Goal: Task Accomplishment & Management: Manage account settings

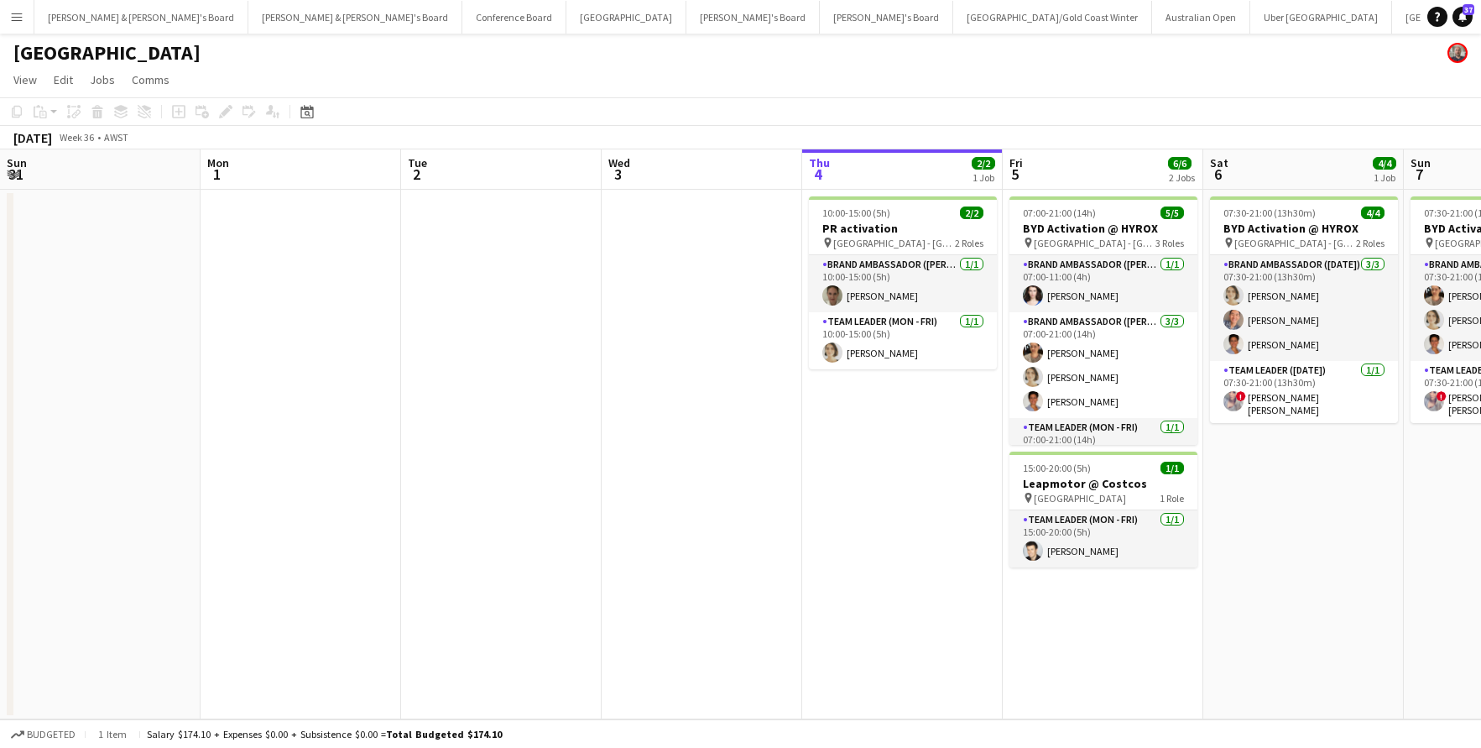
scroll to position [0, 401]
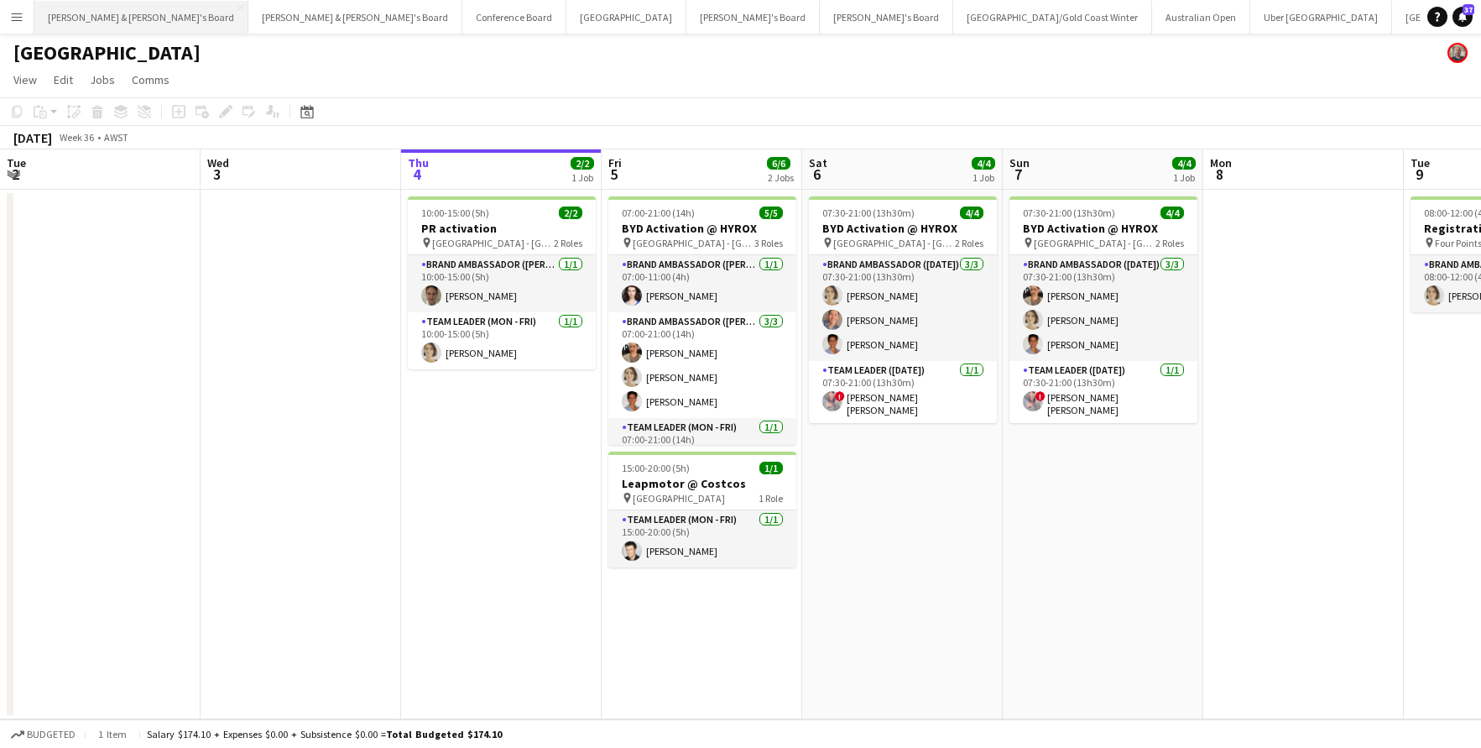
click at [77, 22] on button "[PERSON_NAME] & [PERSON_NAME]'s Board Close" at bounding box center [141, 17] width 214 height 33
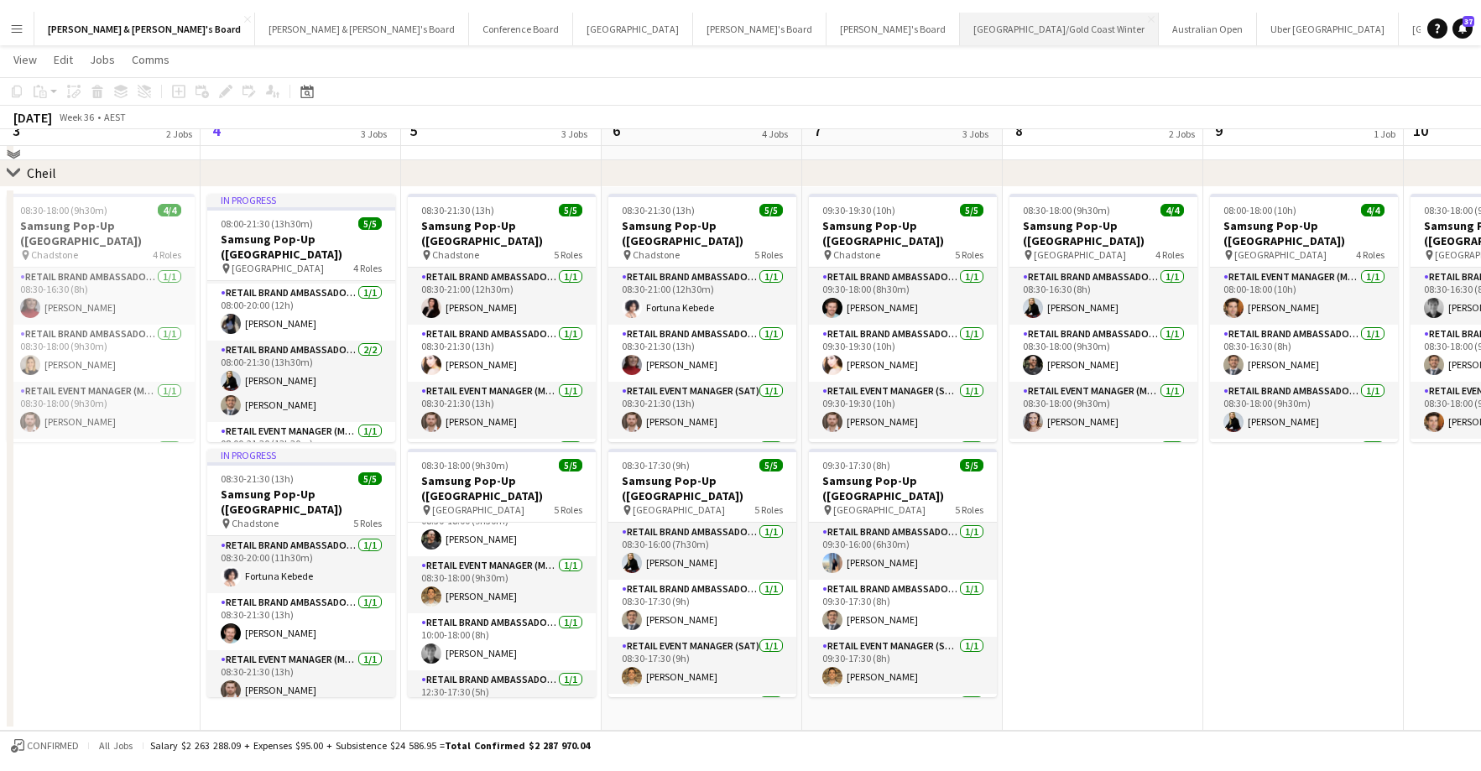
scroll to position [1156, 0]
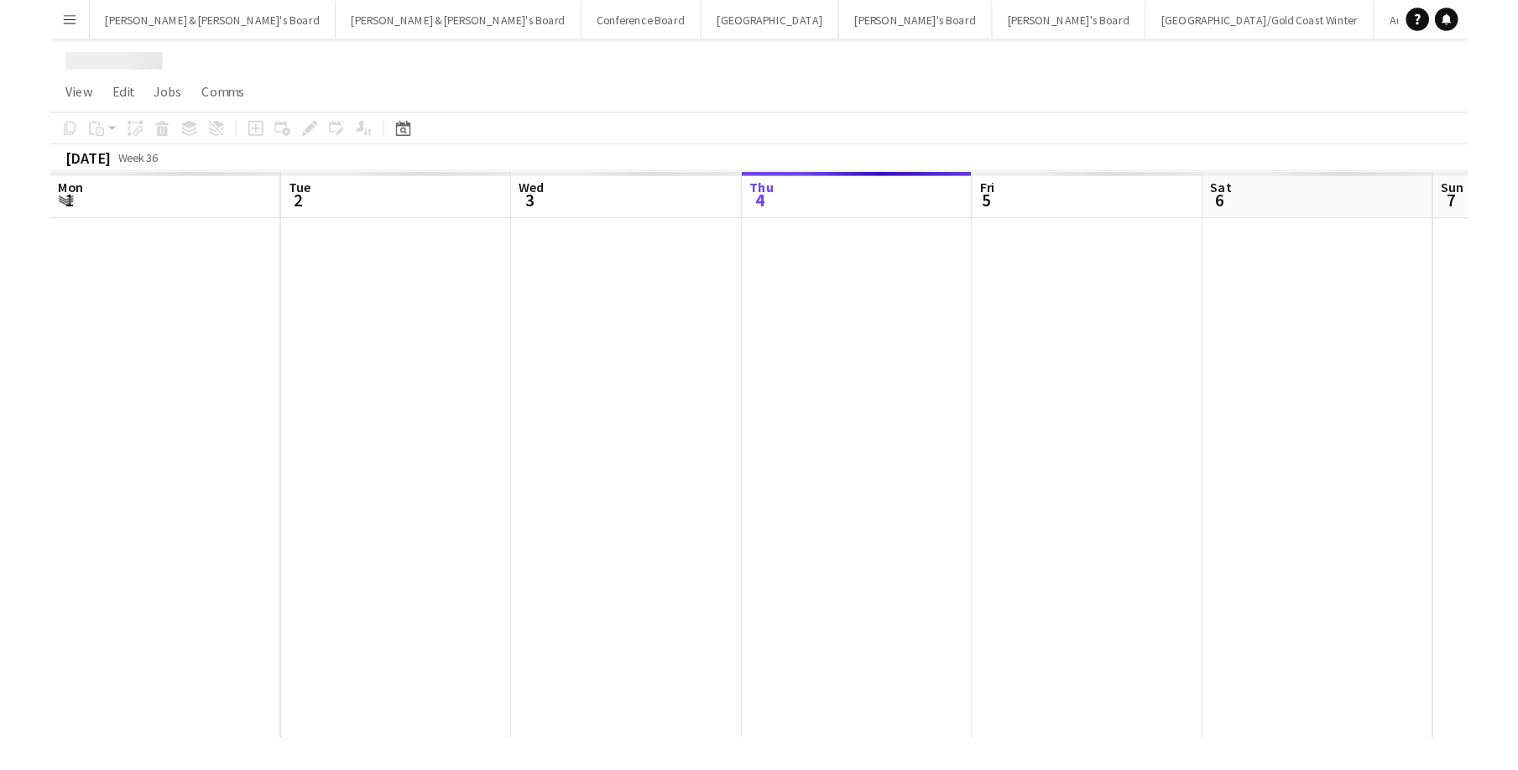
scroll to position [0, 401]
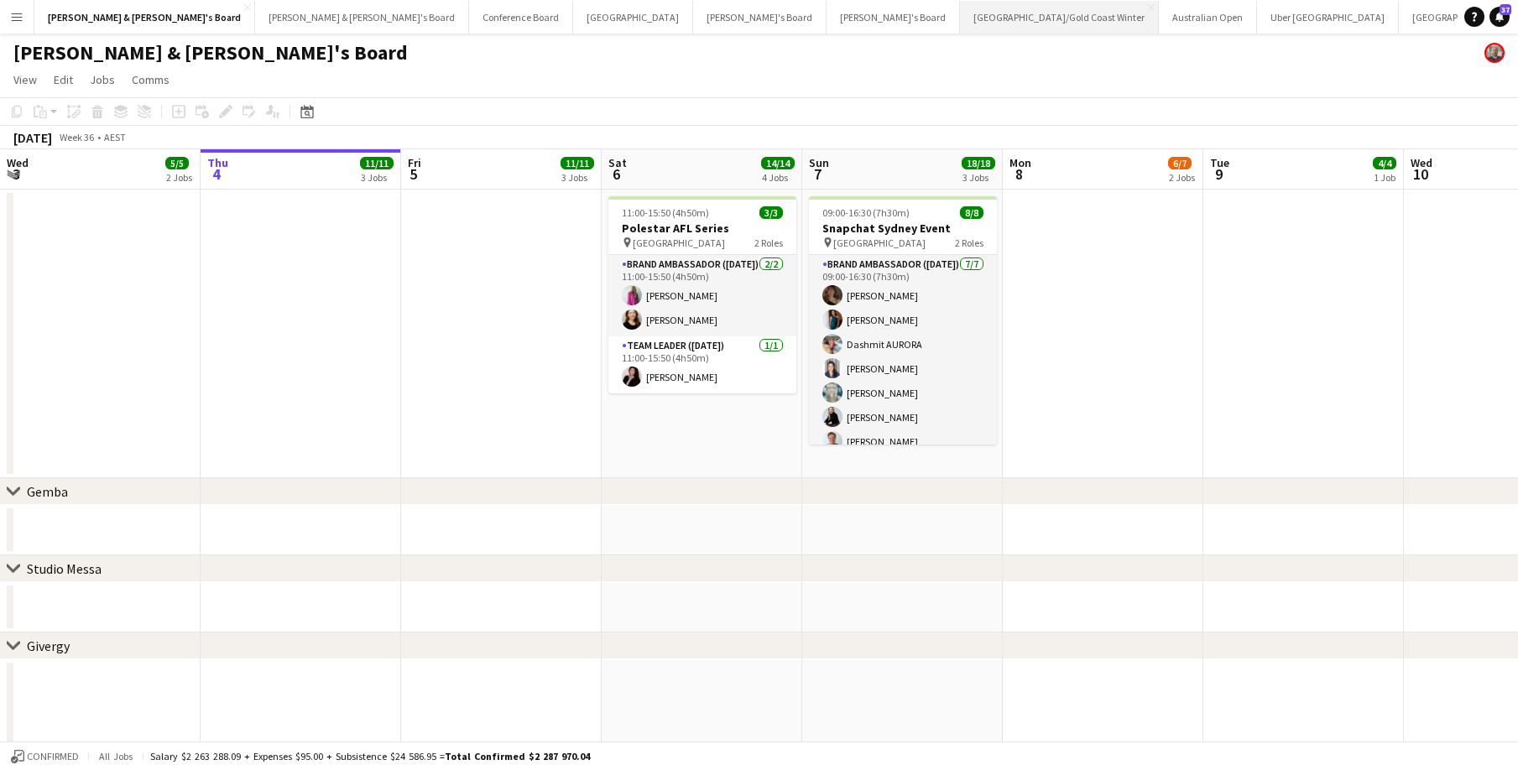
click at [960, 14] on button "[GEOGRAPHIC_DATA]/[GEOGRAPHIC_DATA] Winter Close" at bounding box center [1059, 17] width 199 height 33
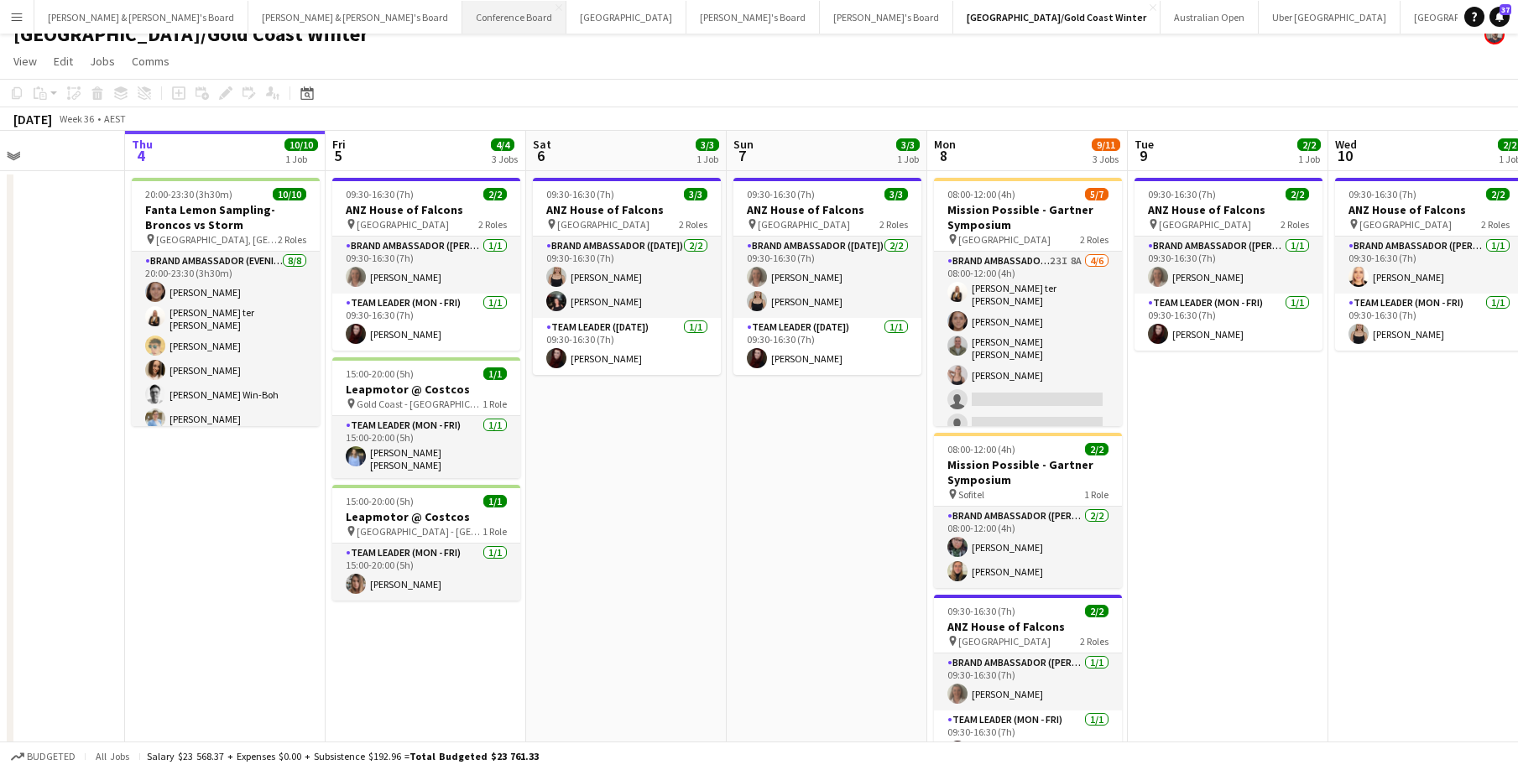
click at [462, 17] on button "Conference Board Close" at bounding box center [514, 17] width 104 height 33
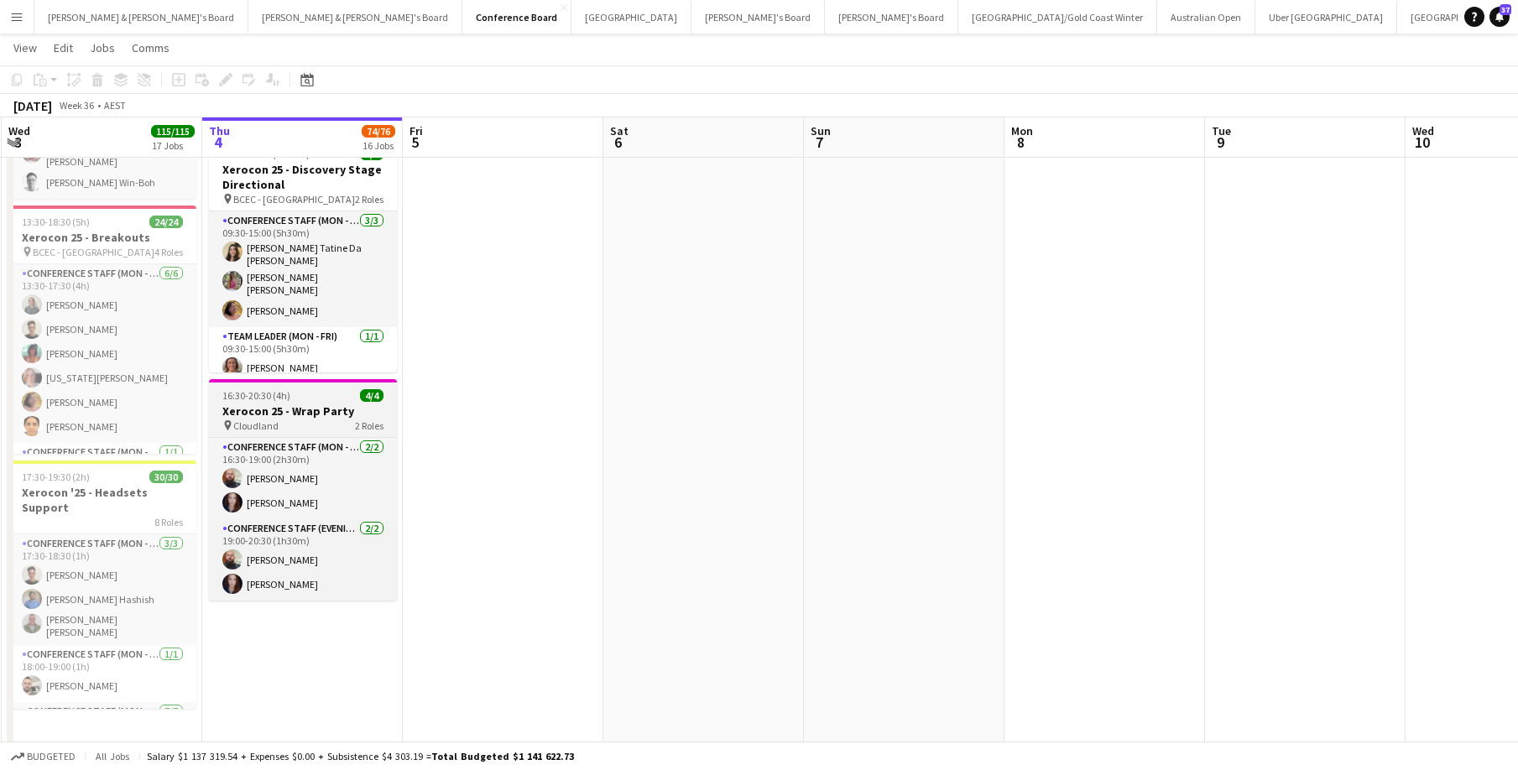
scroll to position [3061, 0]
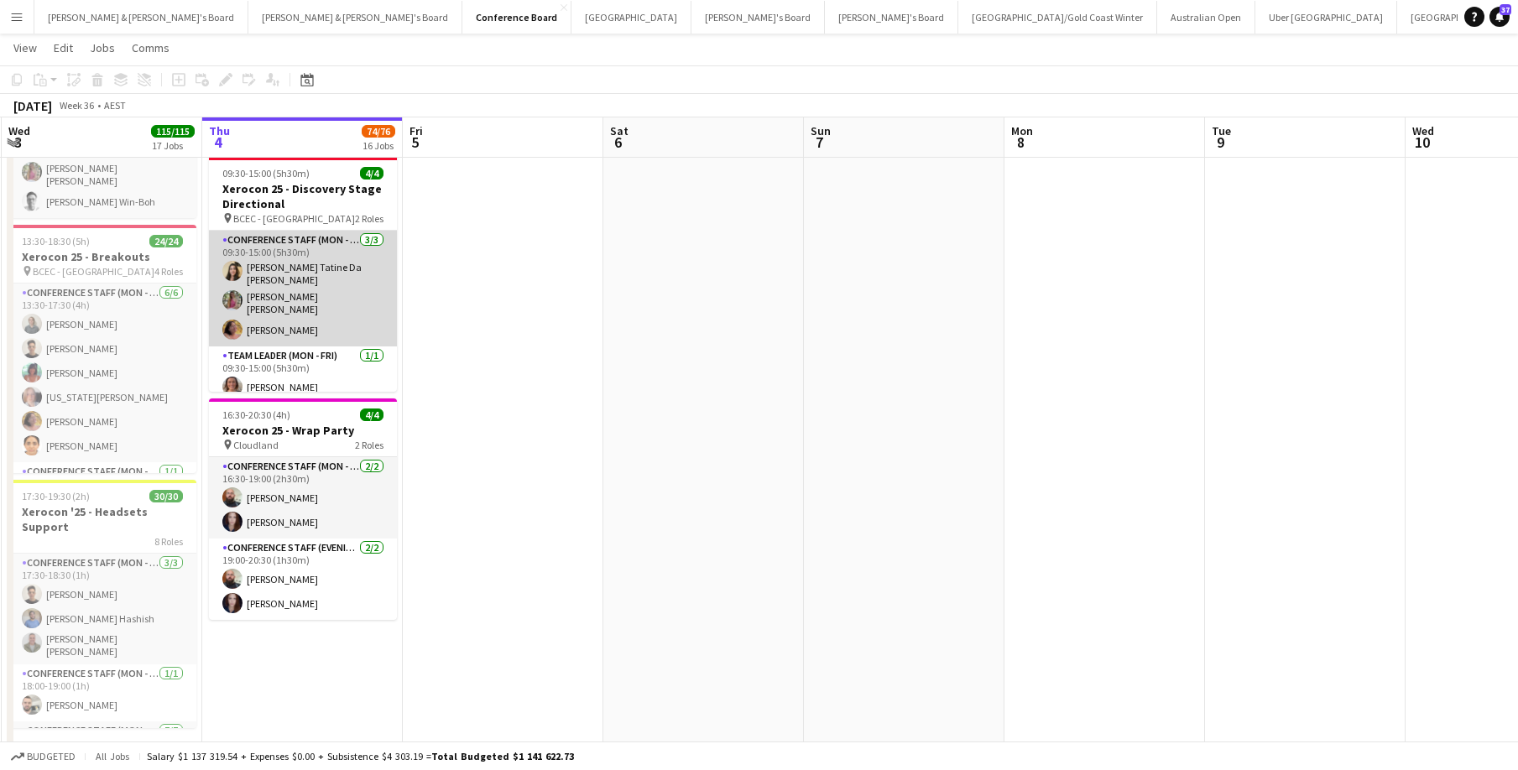
click at [317, 295] on app-card-role "Conference Staff (Mon - Fri) [DATE] 09:30-15:00 (5h30m) [PERSON_NAME] Tatine Da…" at bounding box center [303, 289] width 188 height 116
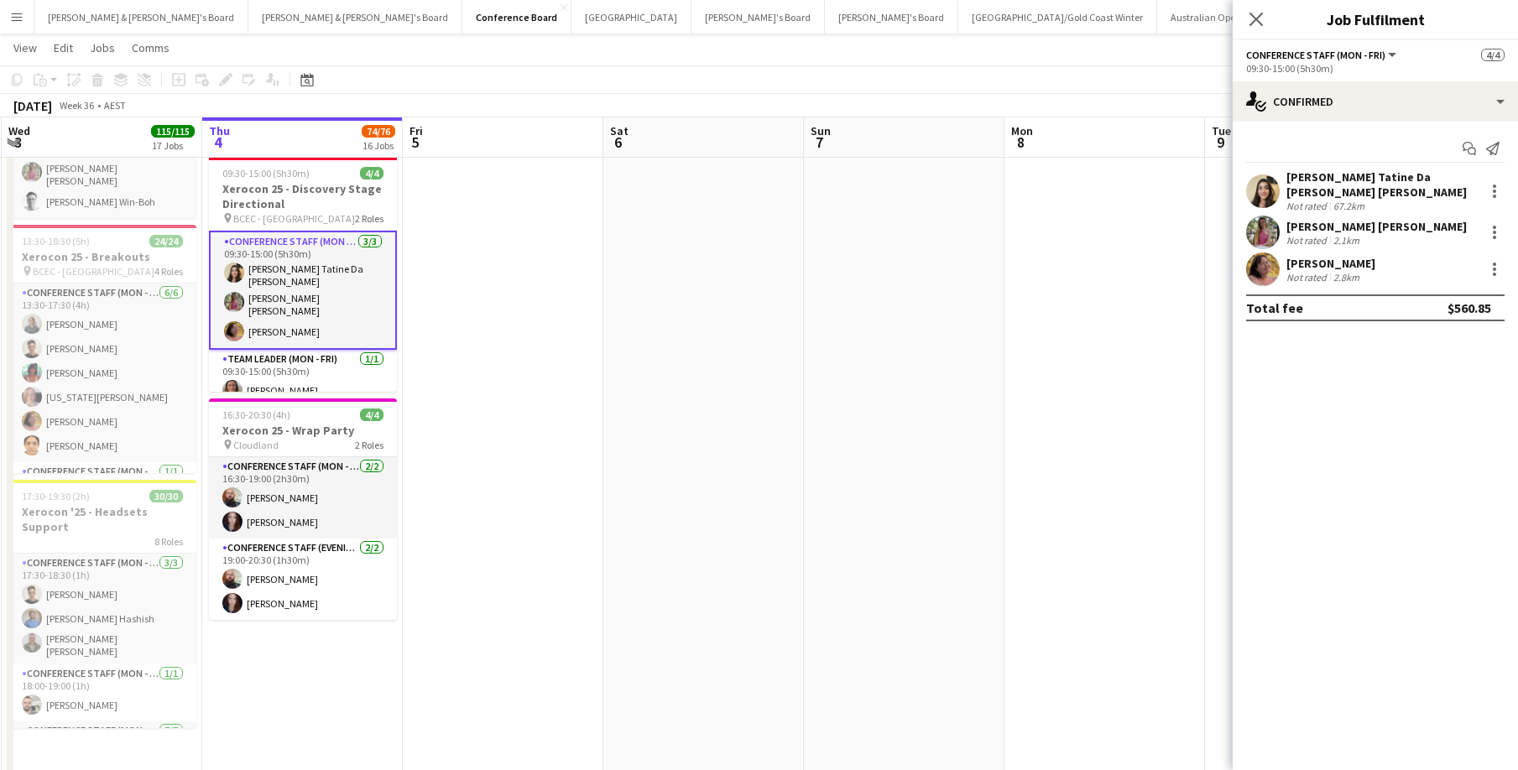
click at [1233, 219] on div "[PERSON_NAME] [PERSON_NAME]" at bounding box center [1377, 226] width 180 height 15
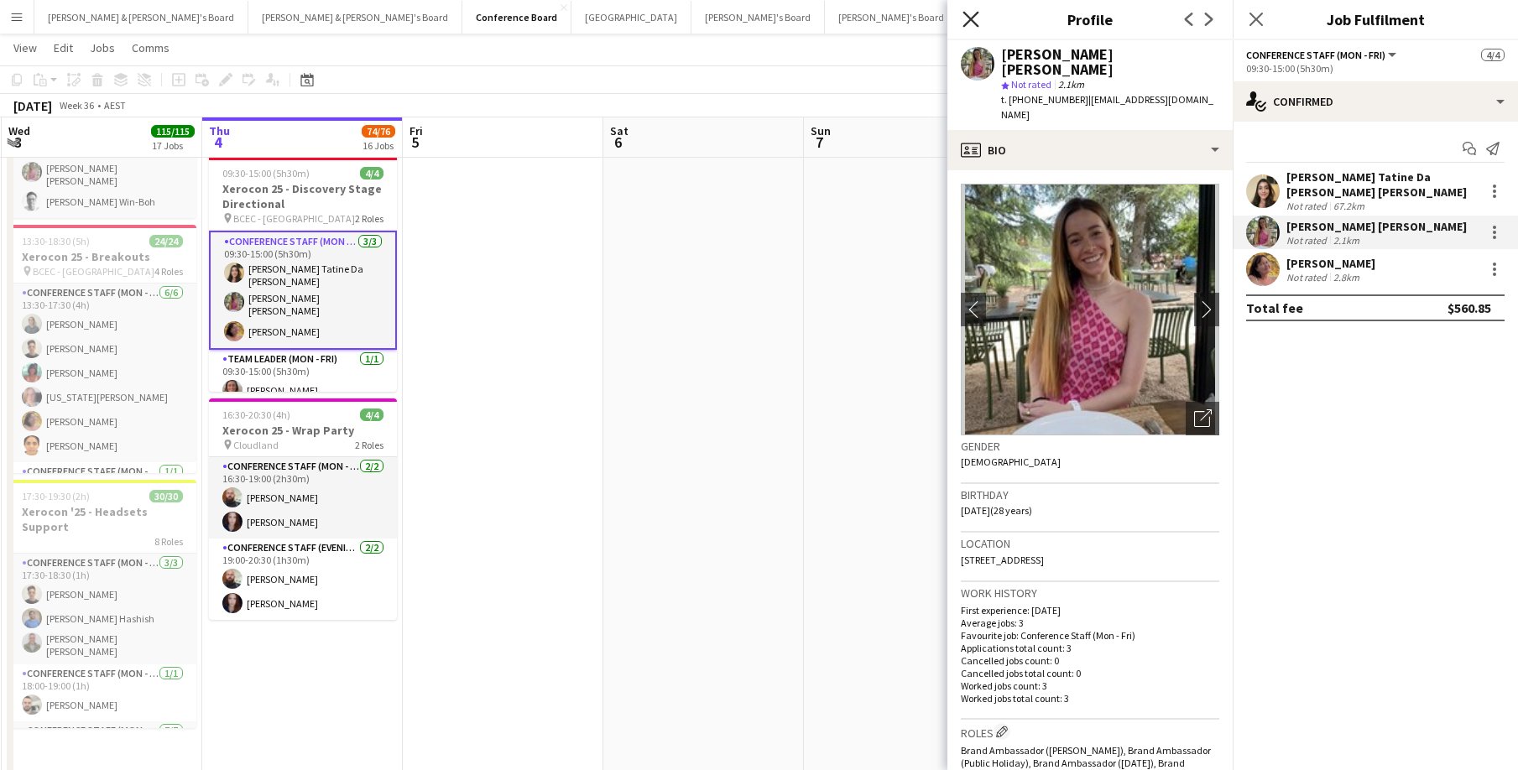
click at [973, 21] on icon at bounding box center [971, 19] width 16 height 16
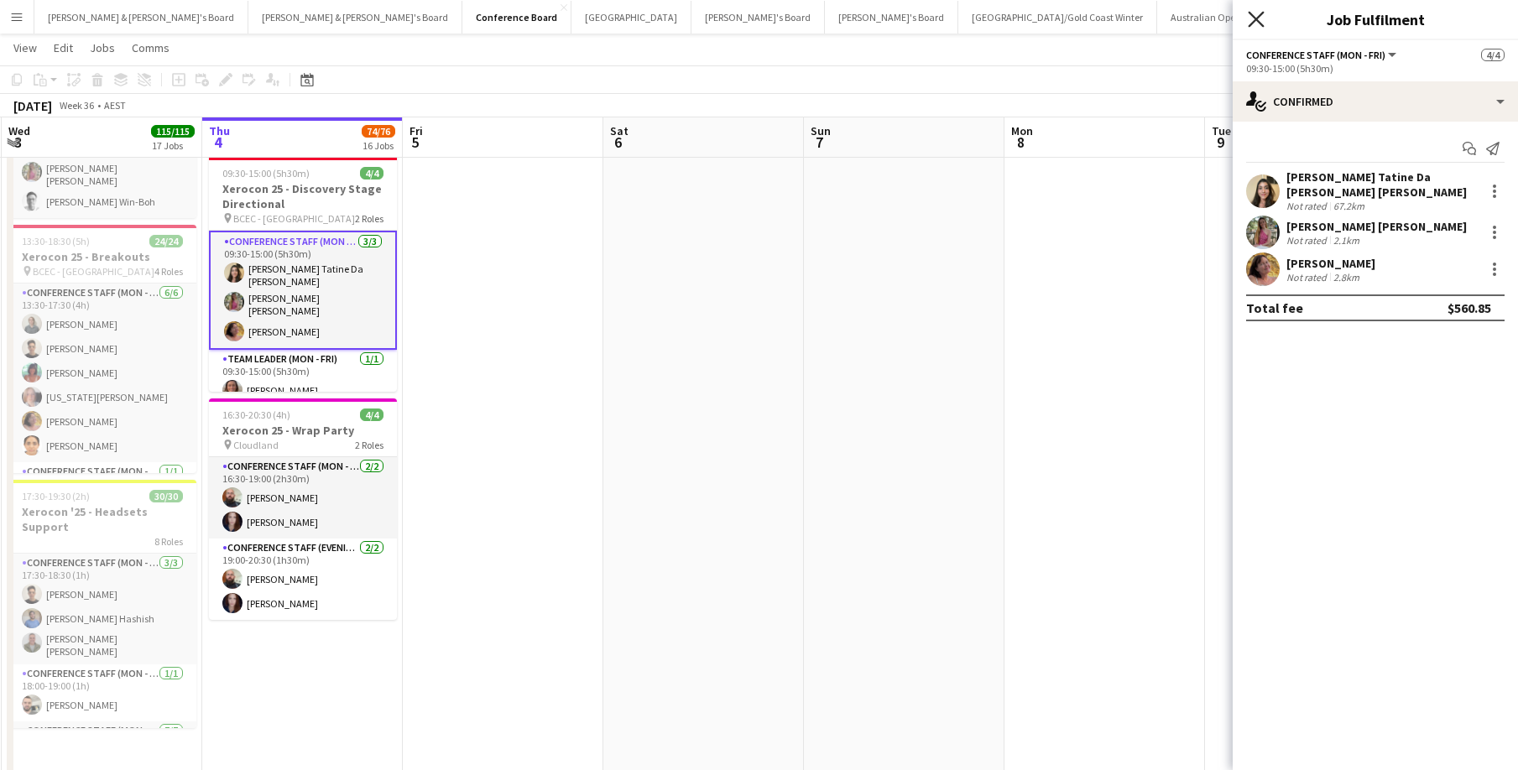
click at [1233, 17] on icon "Close pop-in" at bounding box center [1256, 19] width 16 height 16
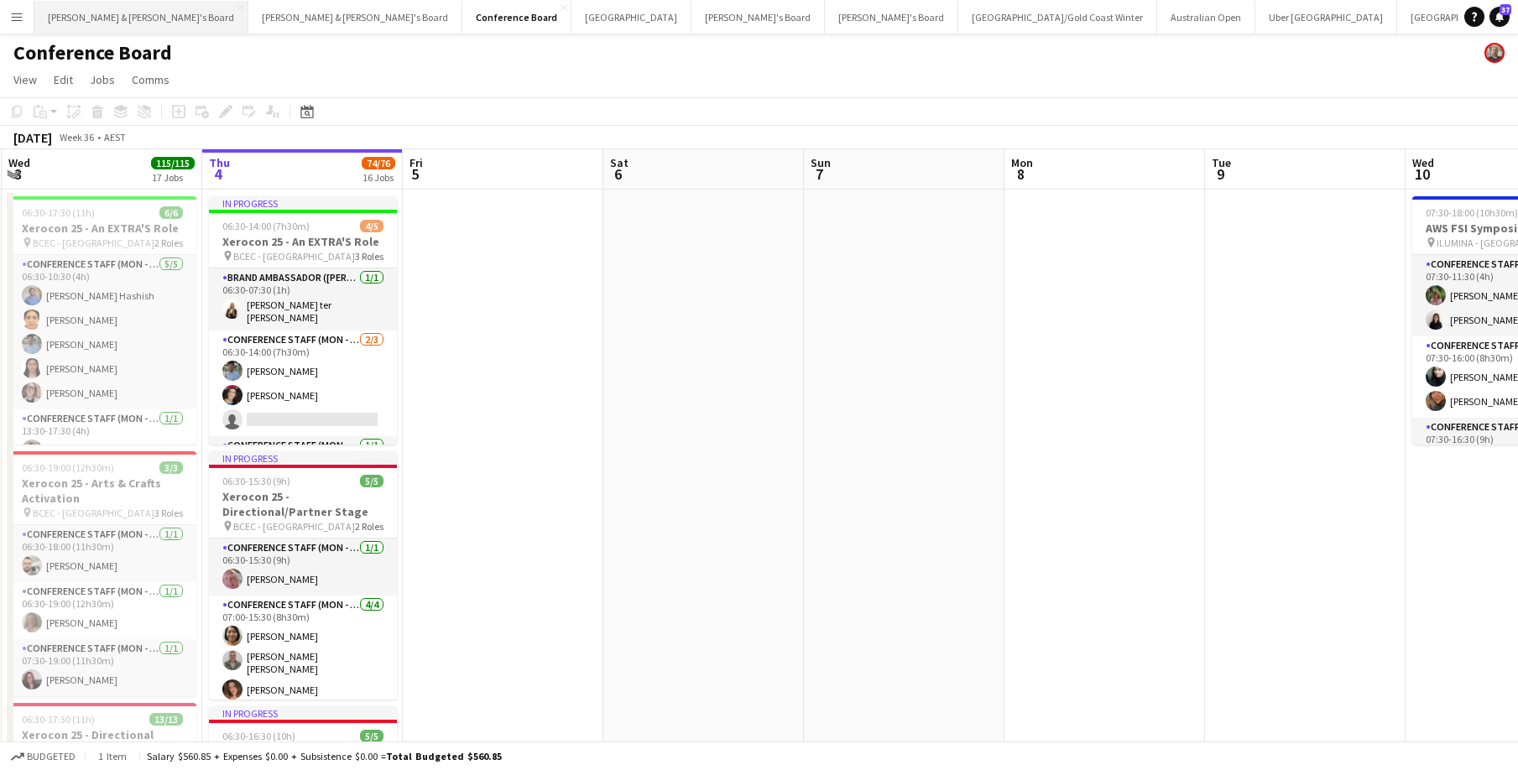
scroll to position [0, 0]
click at [87, 19] on button "[PERSON_NAME] & [PERSON_NAME]'s Board Close" at bounding box center [141, 17] width 214 height 33
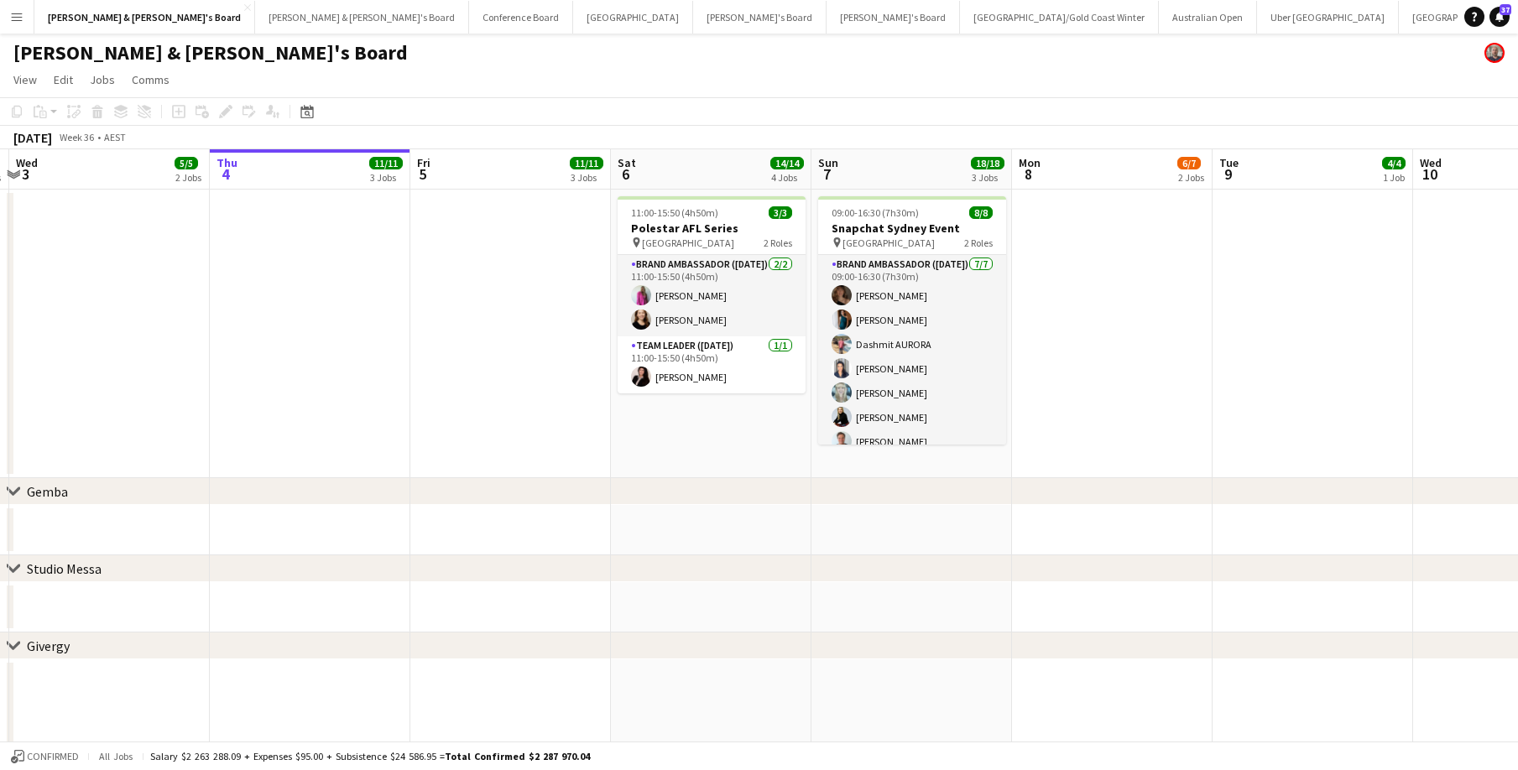
scroll to position [1, 0]
click at [11, 18] on app-icon "Menu" at bounding box center [16, 16] width 13 height 13
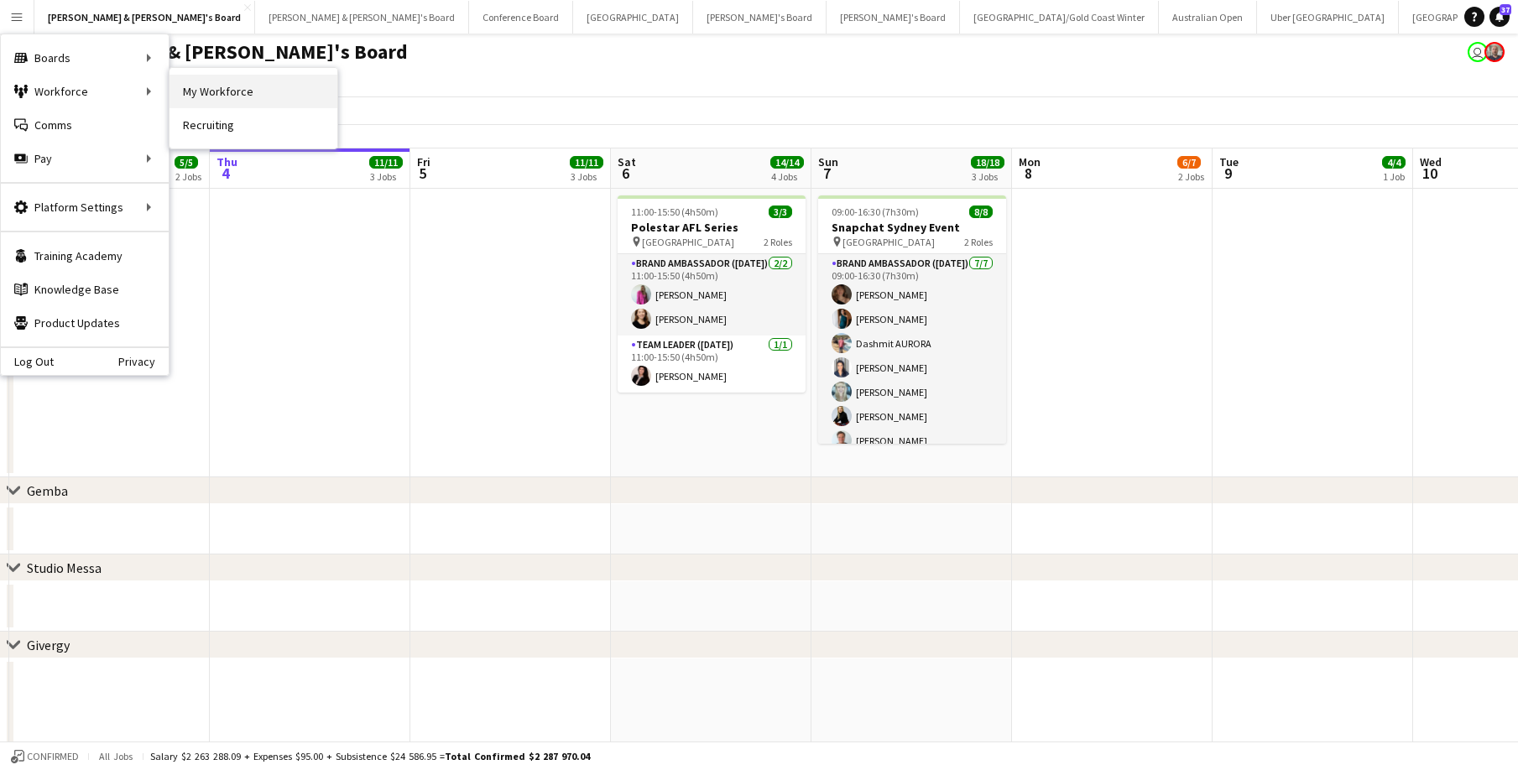
click at [239, 93] on link "My Workforce" at bounding box center [254, 92] width 168 height 34
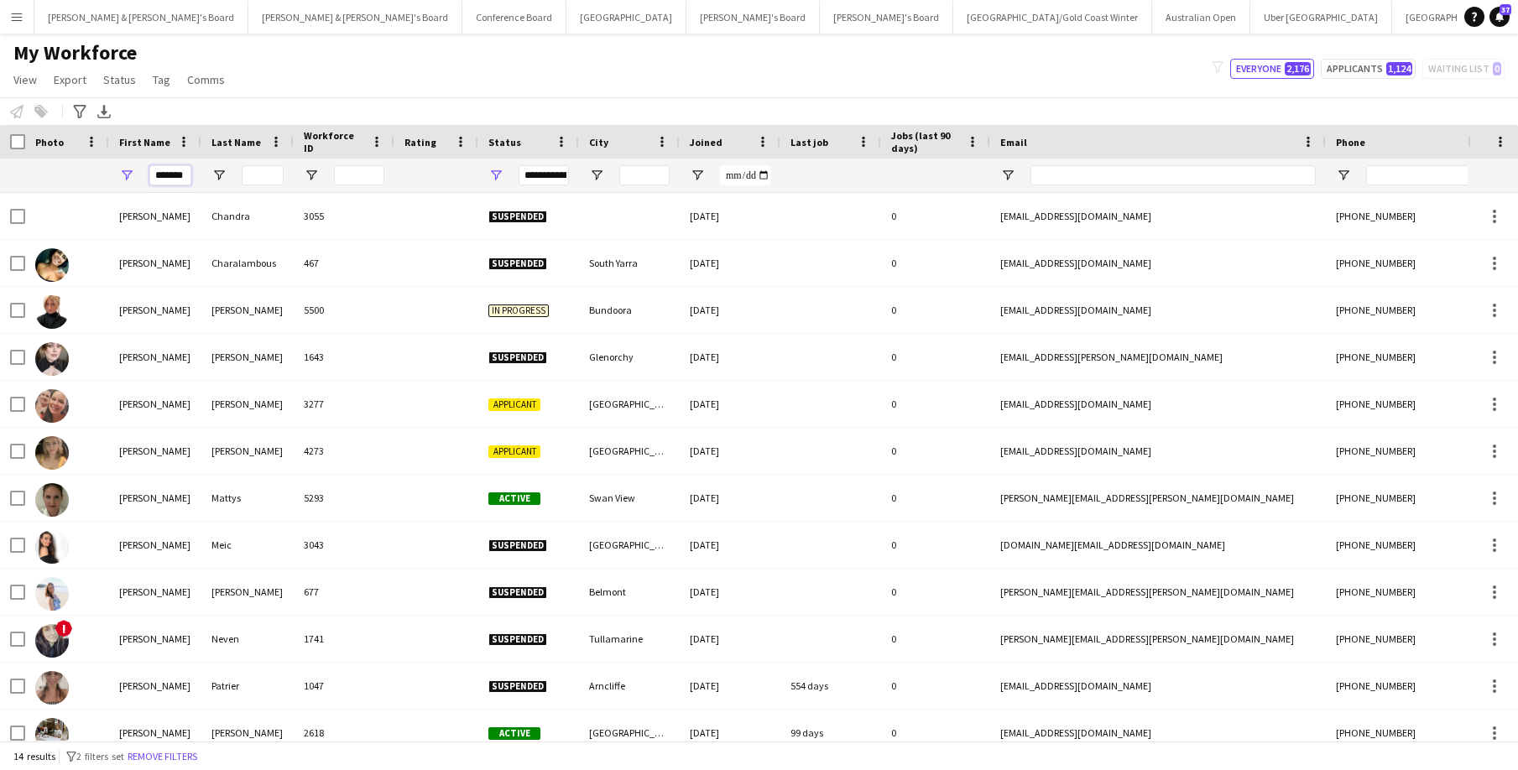
drag, startPoint x: 186, startPoint y: 177, endPoint x: 140, endPoint y: 176, distance: 46.2
click at [140, 176] on div "*******" at bounding box center [155, 176] width 92 height 34
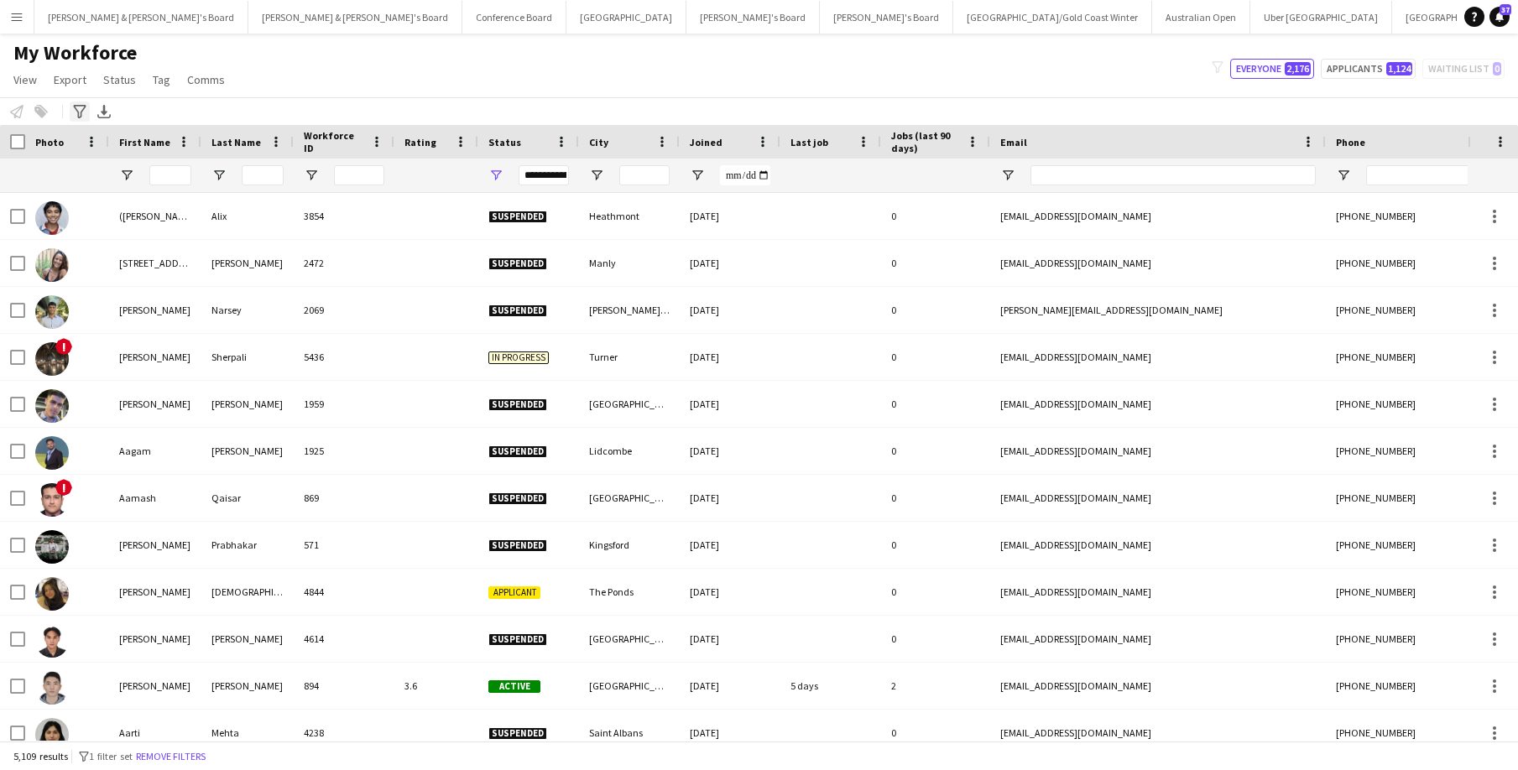
click at [82, 108] on icon "Advanced filters" at bounding box center [79, 111] width 13 height 13
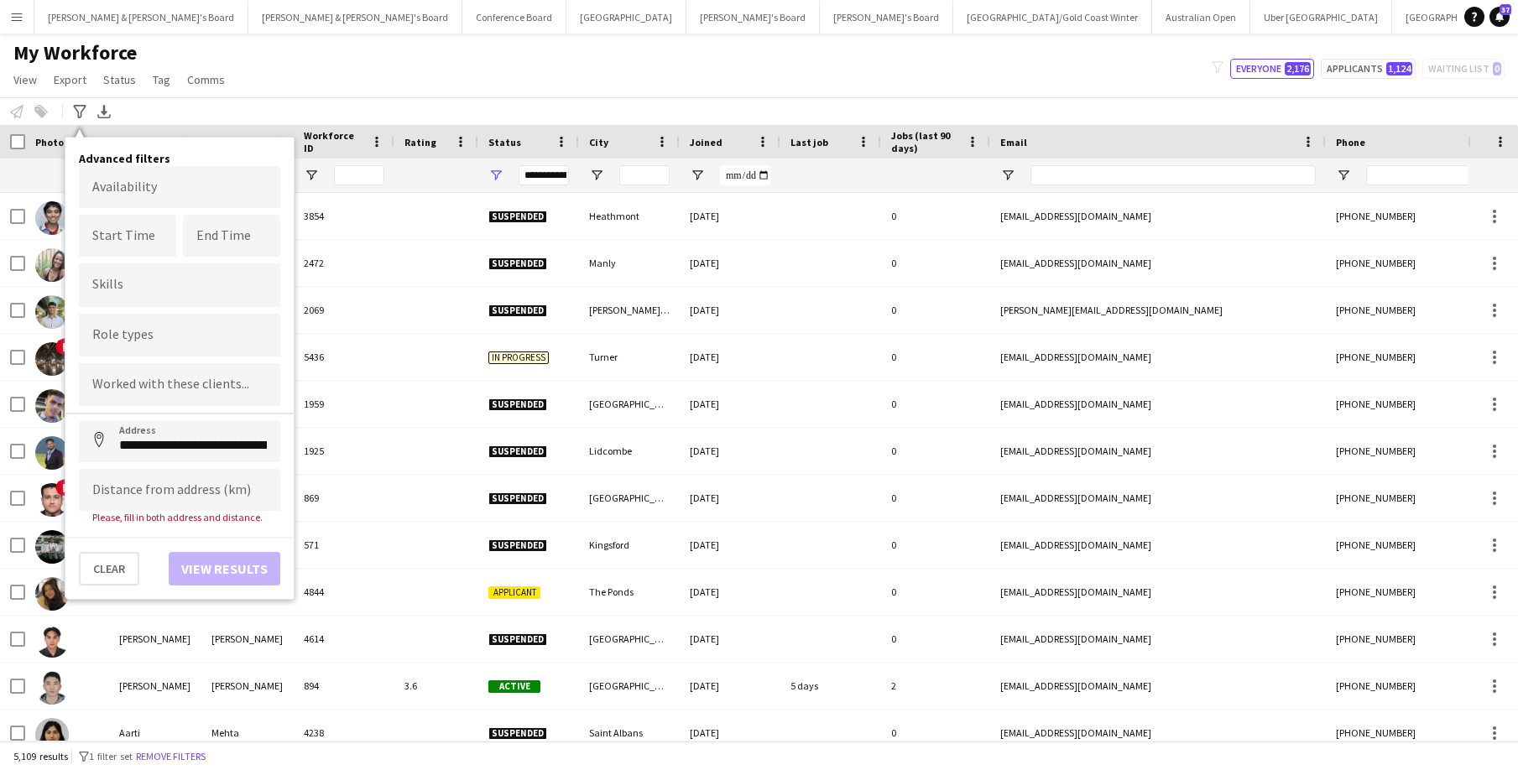
type input "**********"
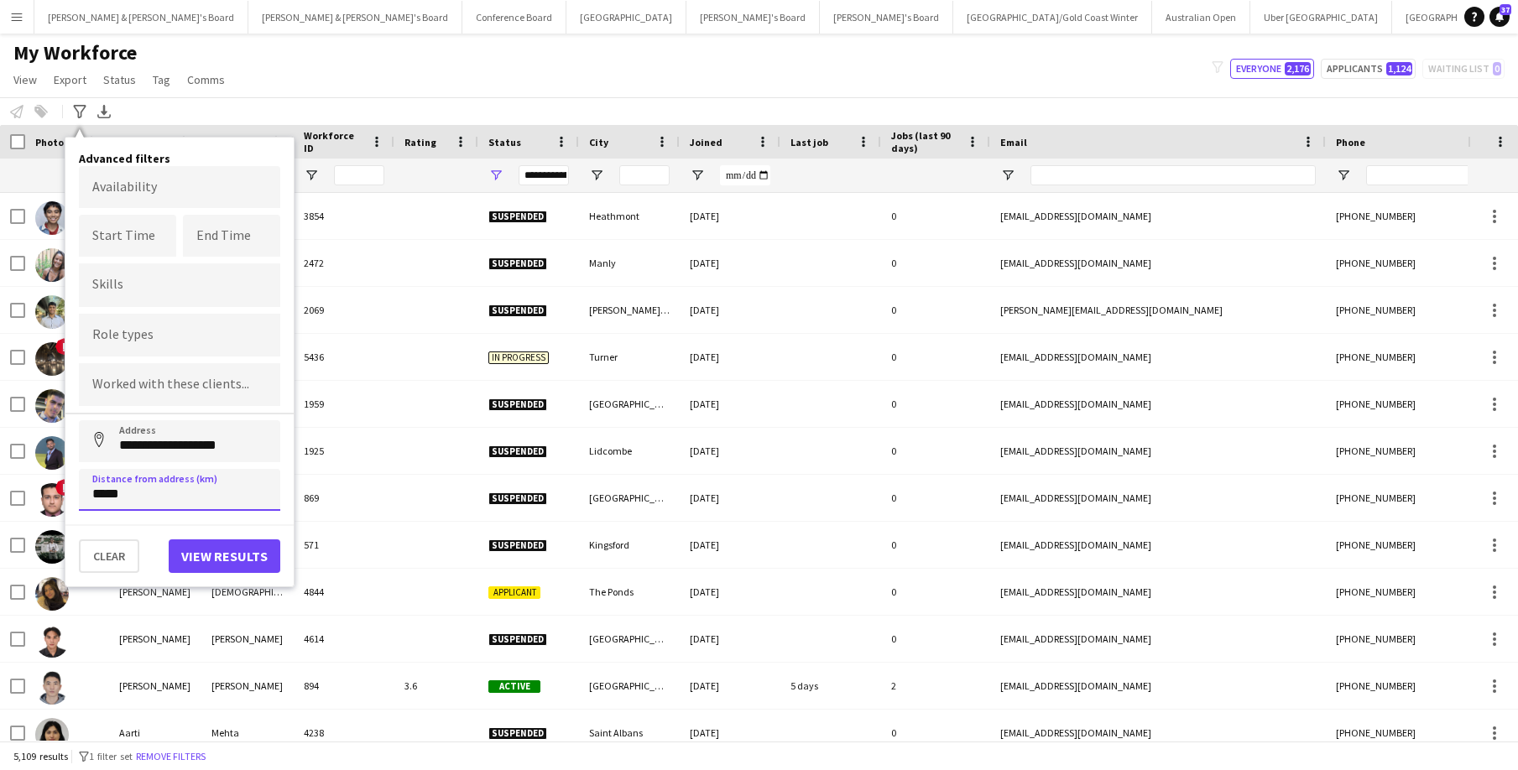
type input "*****"
click at [239, 564] on button "View results" at bounding box center [225, 557] width 112 height 34
type input "**********"
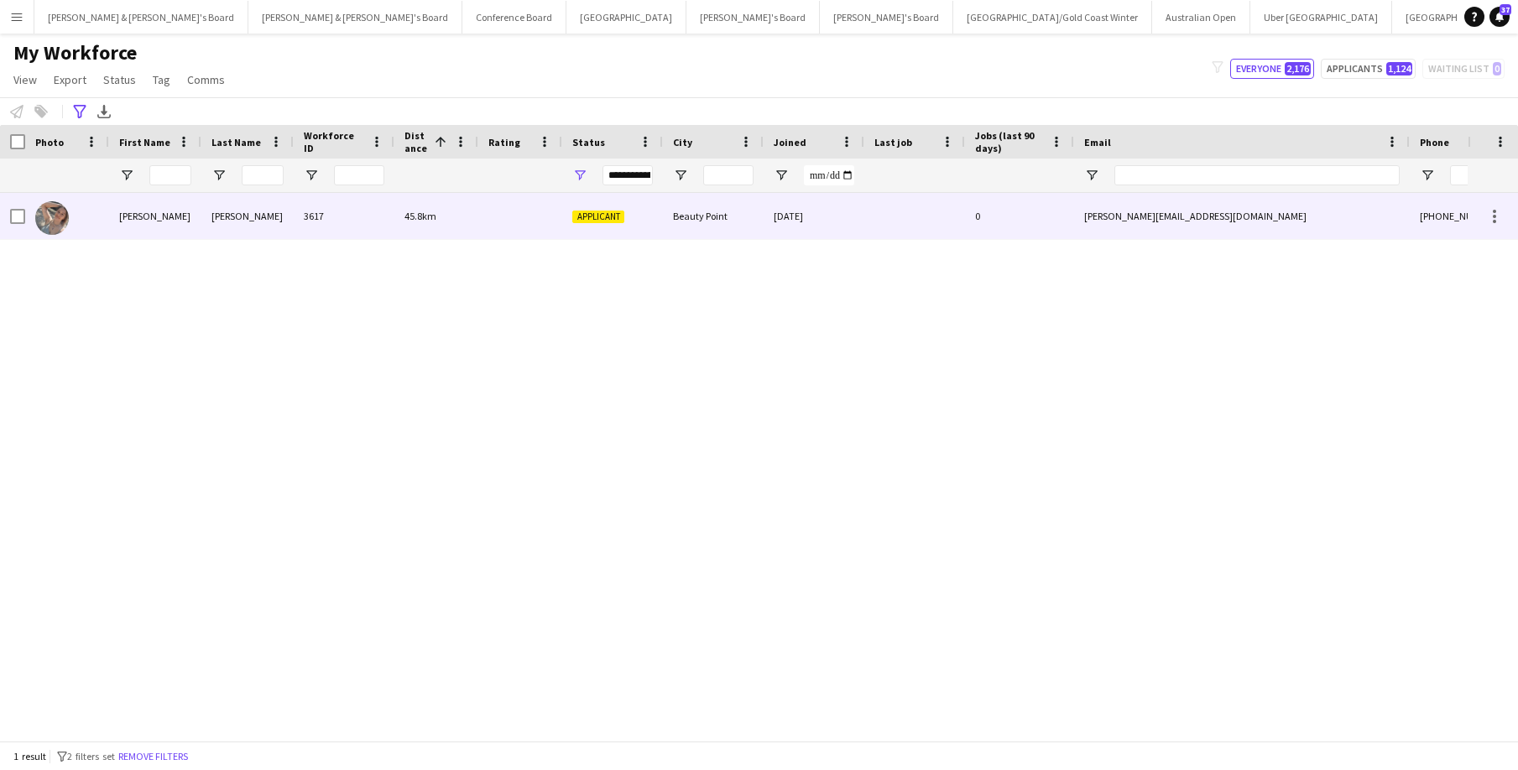
click at [126, 216] on div "[PERSON_NAME]" at bounding box center [155, 216] width 92 height 46
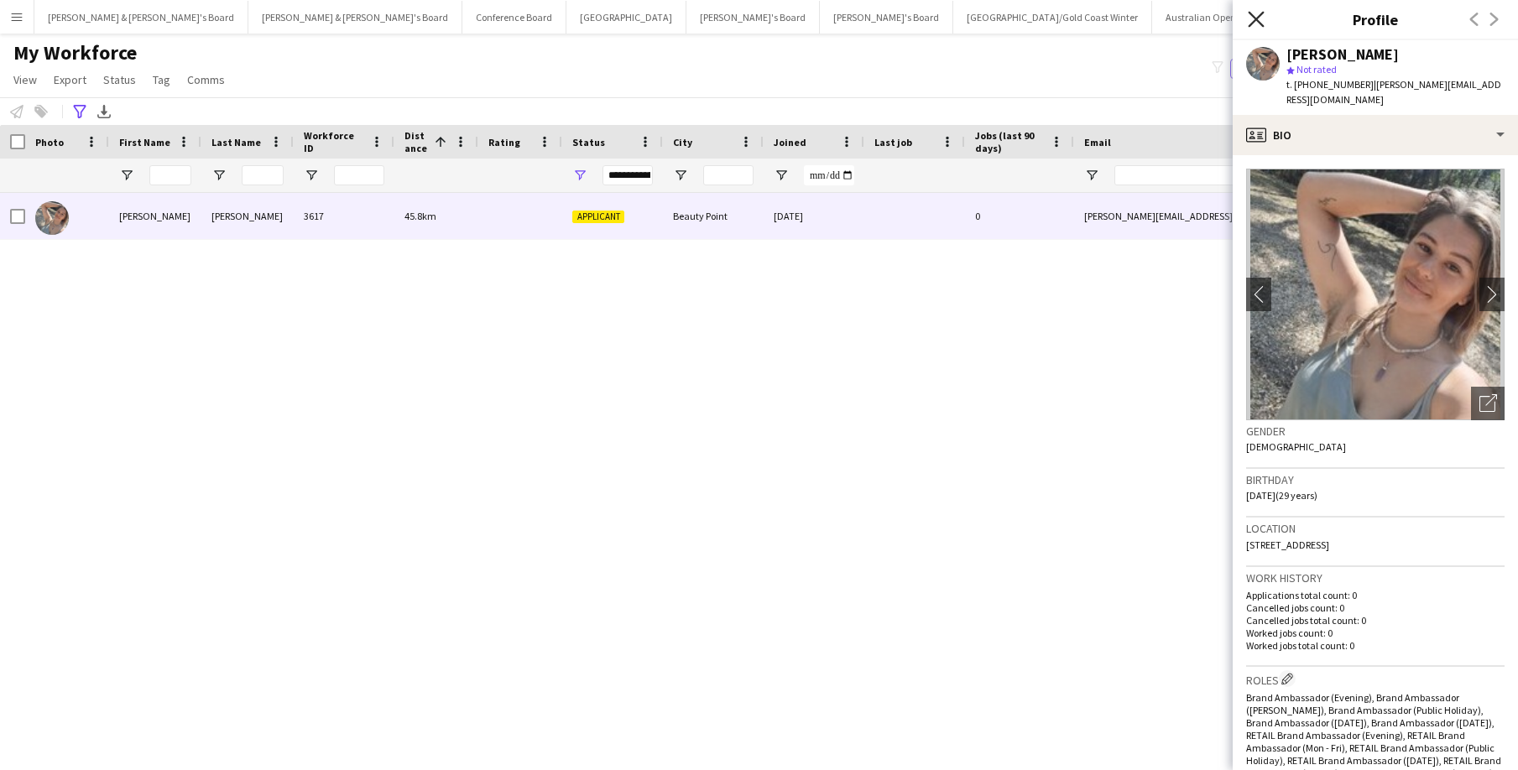
click at [1233, 18] on icon "Close pop-in" at bounding box center [1256, 19] width 16 height 16
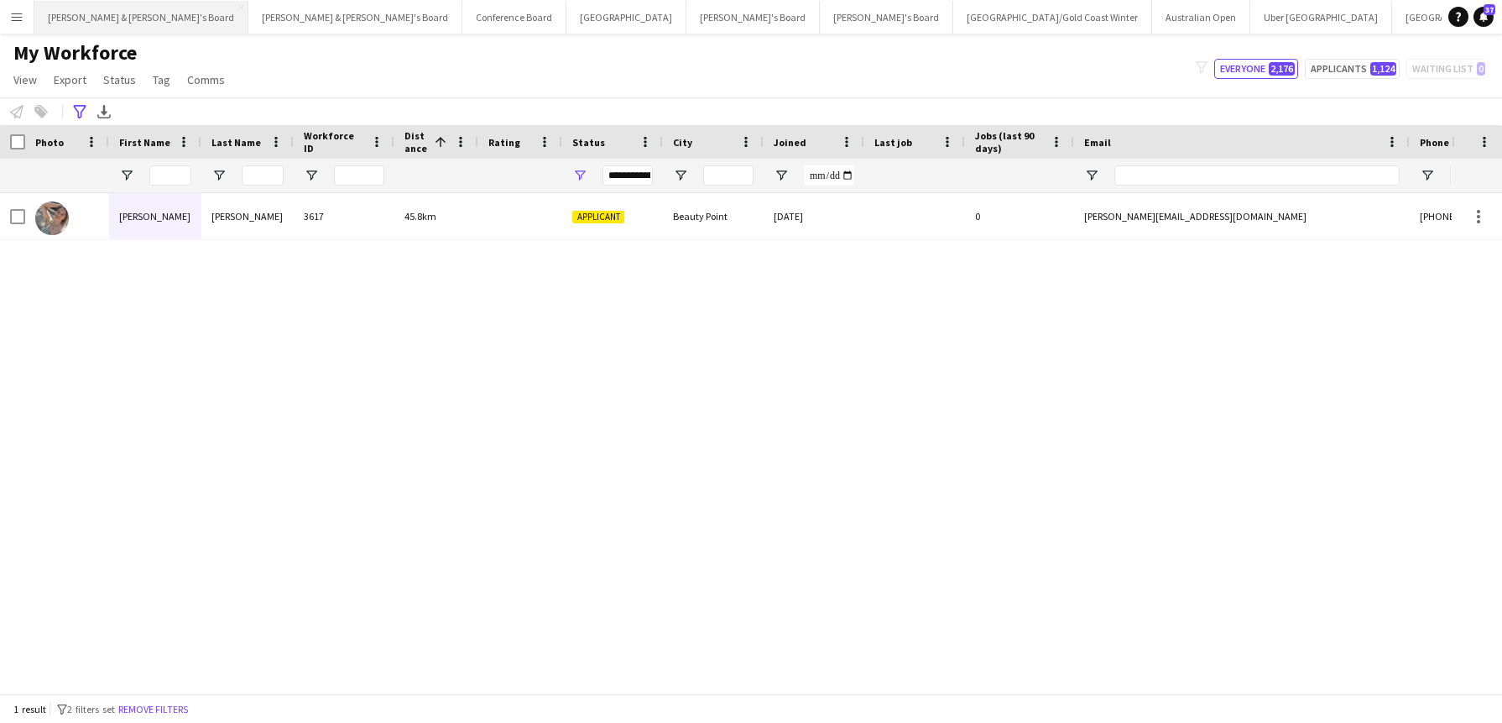
click at [111, 18] on button "[PERSON_NAME] & [PERSON_NAME]'s Board Close" at bounding box center [141, 17] width 214 height 33
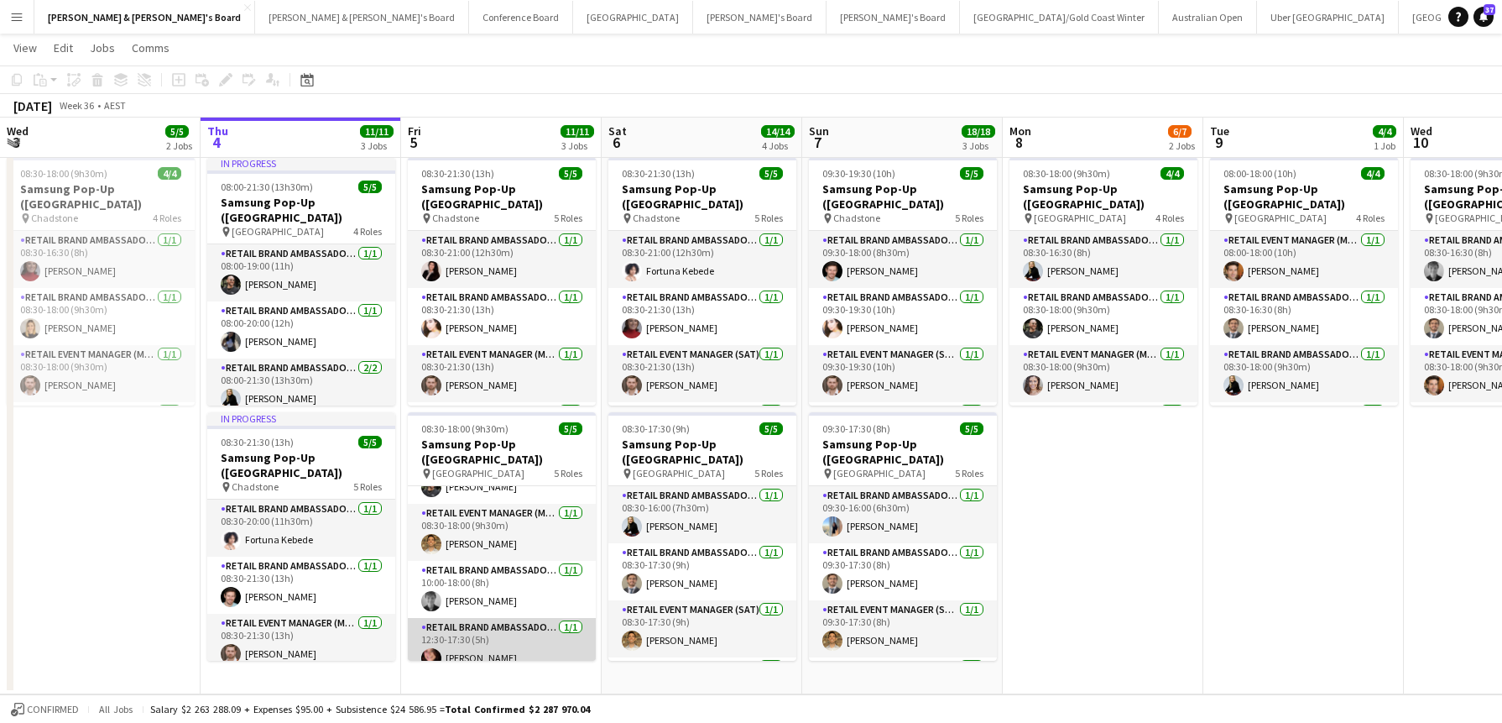
scroll to position [96, 0]
click at [478, 636] on app-card-role "RETAIL Brand Ambassador (Mon - Fri) [DATE] 12:30-17:30 (5h) [PERSON_NAME]" at bounding box center [502, 647] width 188 height 57
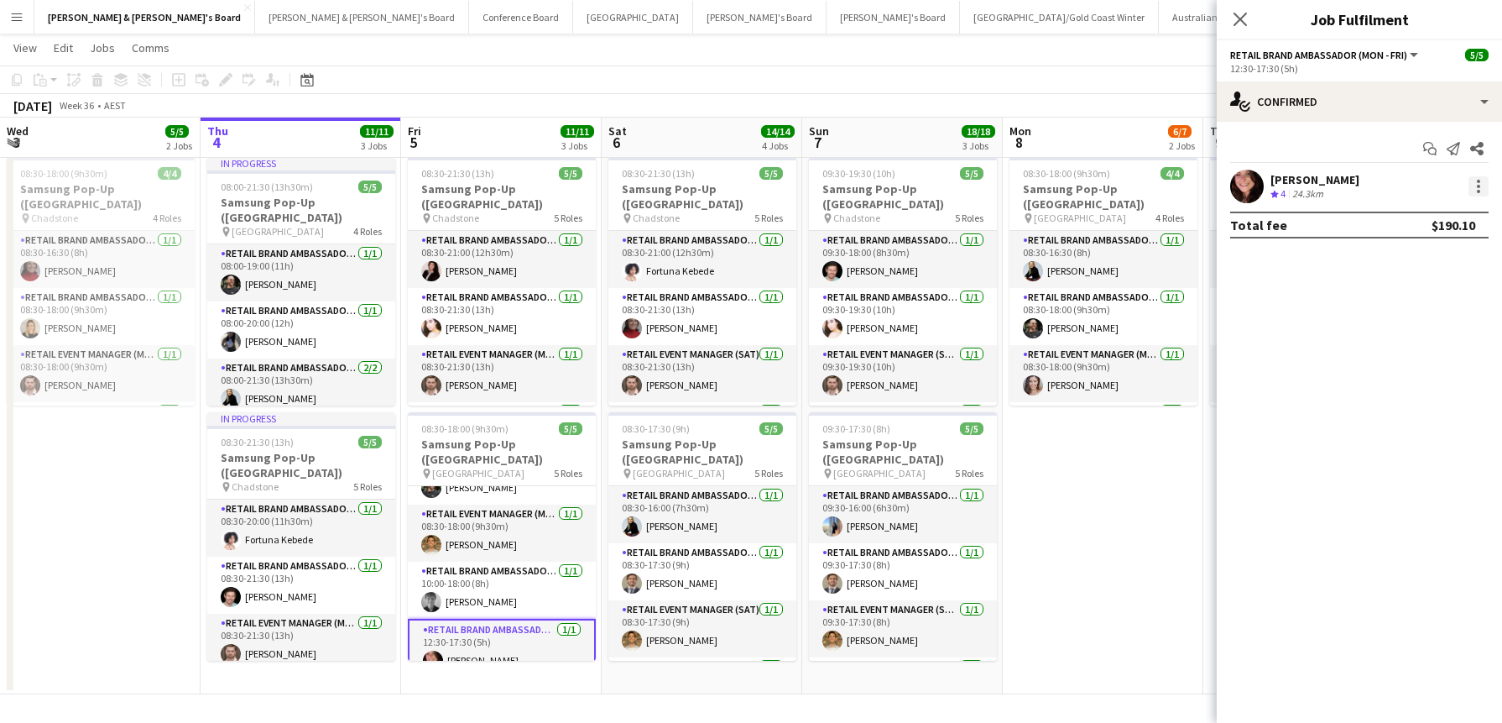
click at [1233, 188] on div at bounding box center [1479, 186] width 20 height 20
click at [1233, 262] on span "Switch crew" at bounding box center [1406, 257] width 71 height 14
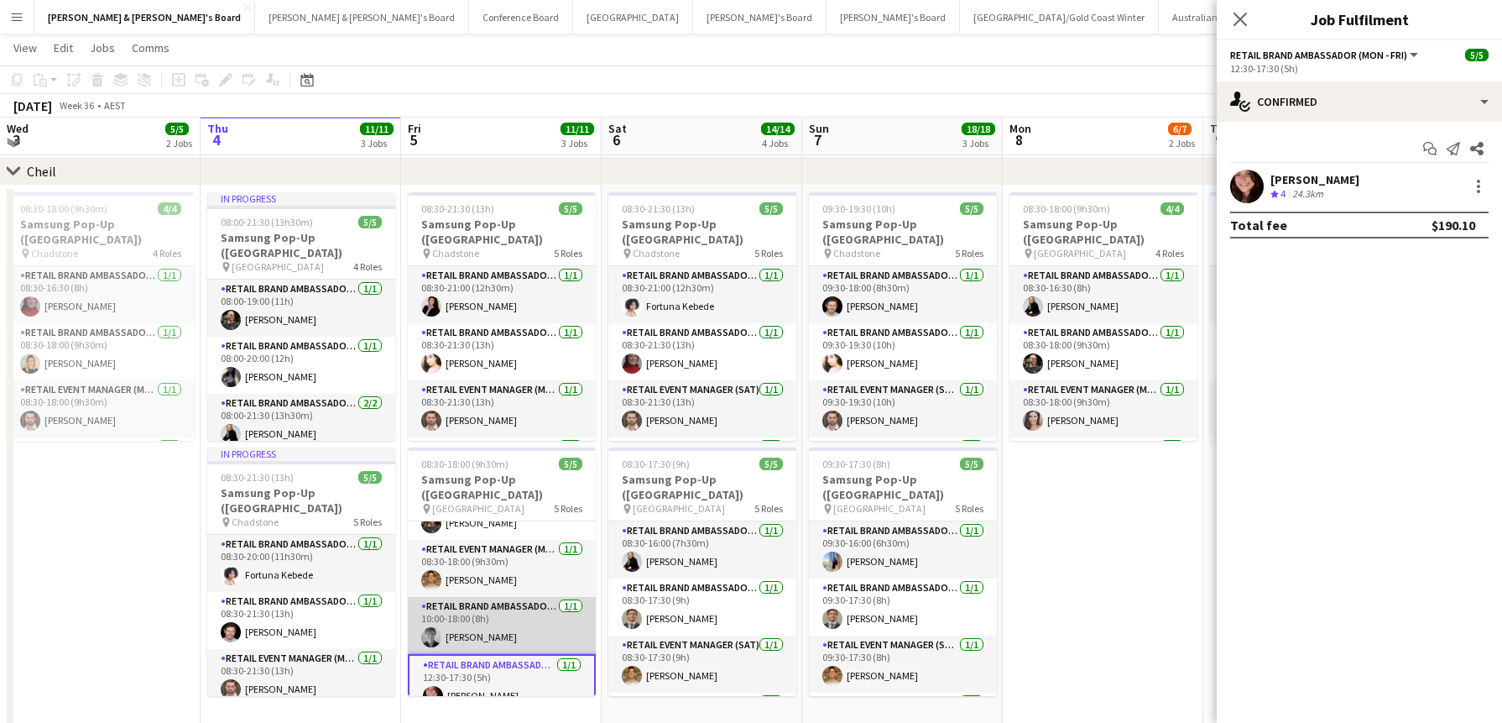
click at [514, 620] on app-card-role "RETAIL Brand Ambassador (Mon - Fri) [DATE] 10:00-18:00 (8h) [PERSON_NAME]" at bounding box center [502, 625] width 188 height 57
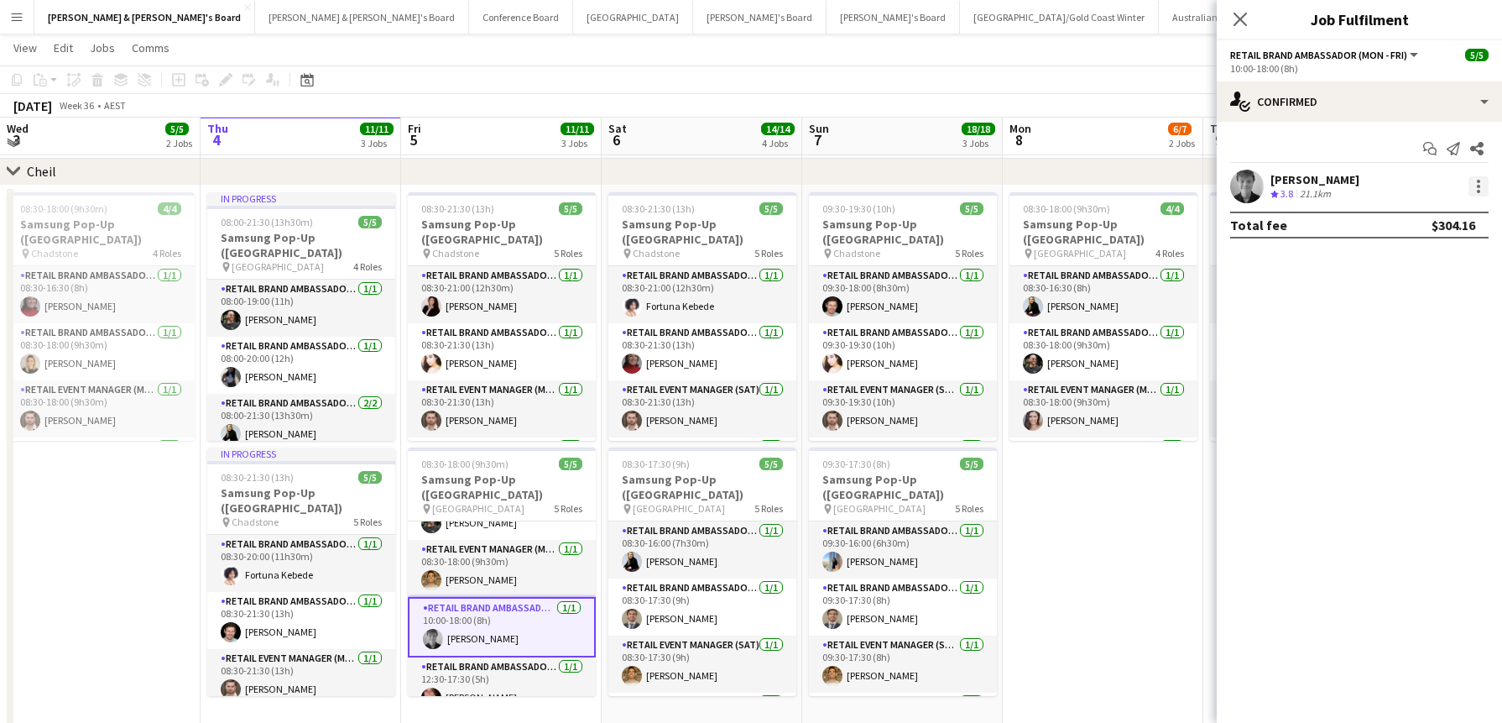
click at [1233, 184] on div at bounding box center [1479, 186] width 20 height 20
click at [1233, 258] on span "Switch with" at bounding box center [1404, 257] width 67 height 14
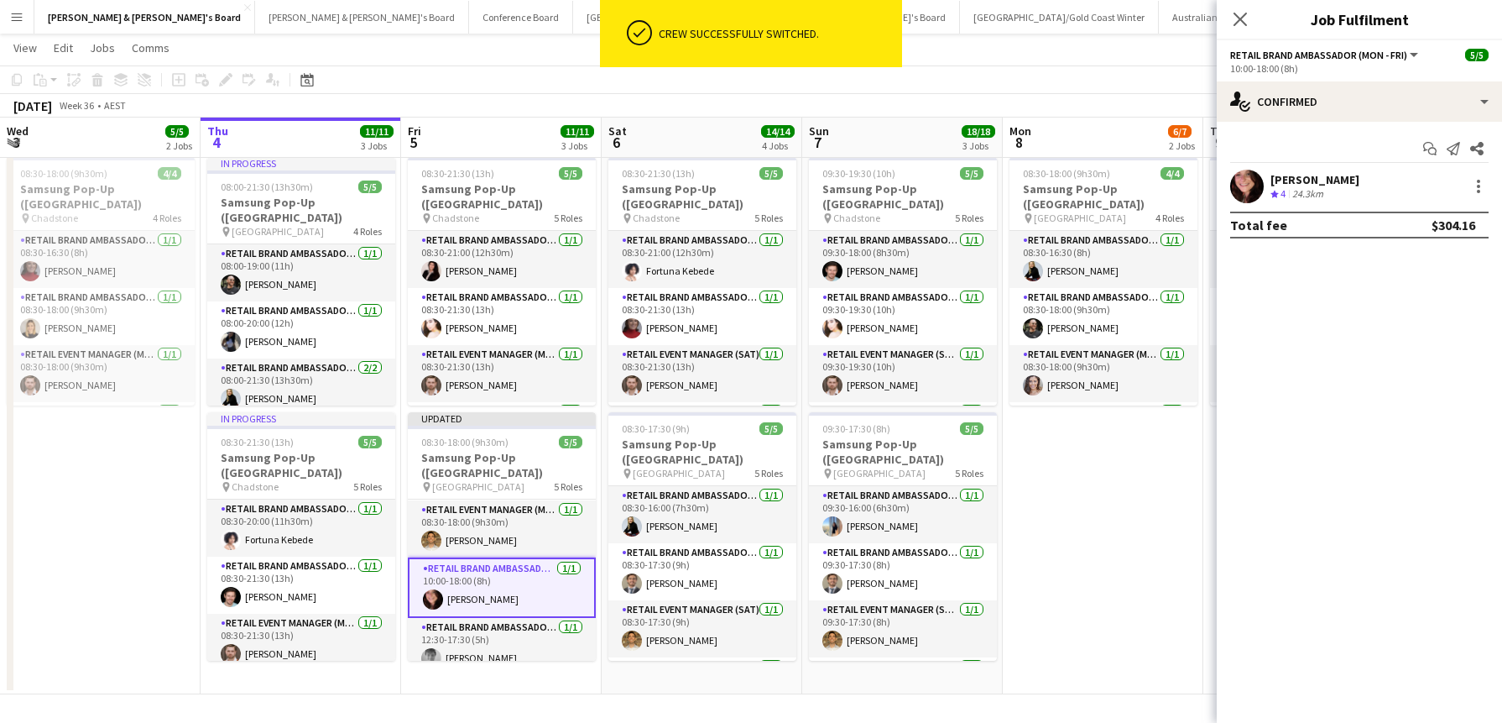
scroll to position [112, 0]
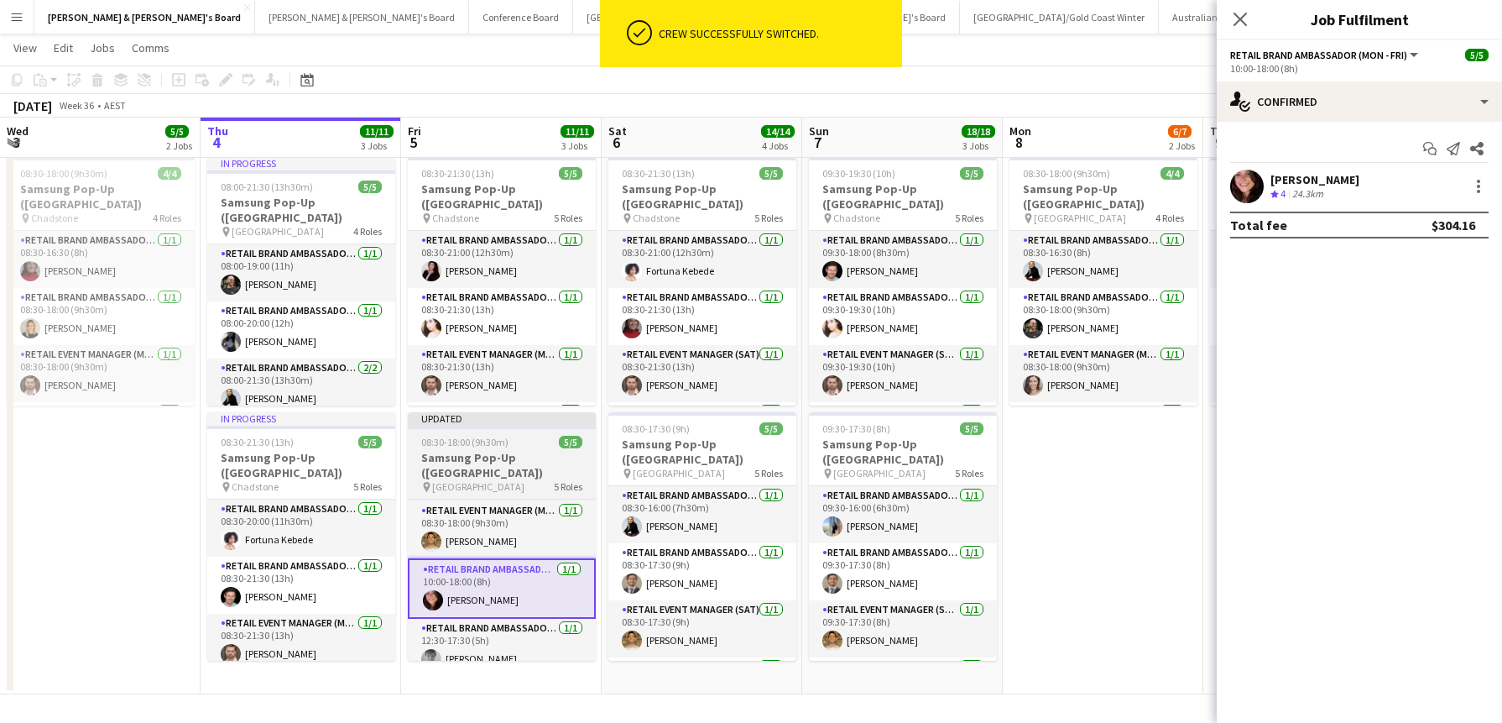
click at [516, 480] on div "pin [GEOGRAPHIC_DATA] 5 Roles" at bounding box center [502, 486] width 188 height 13
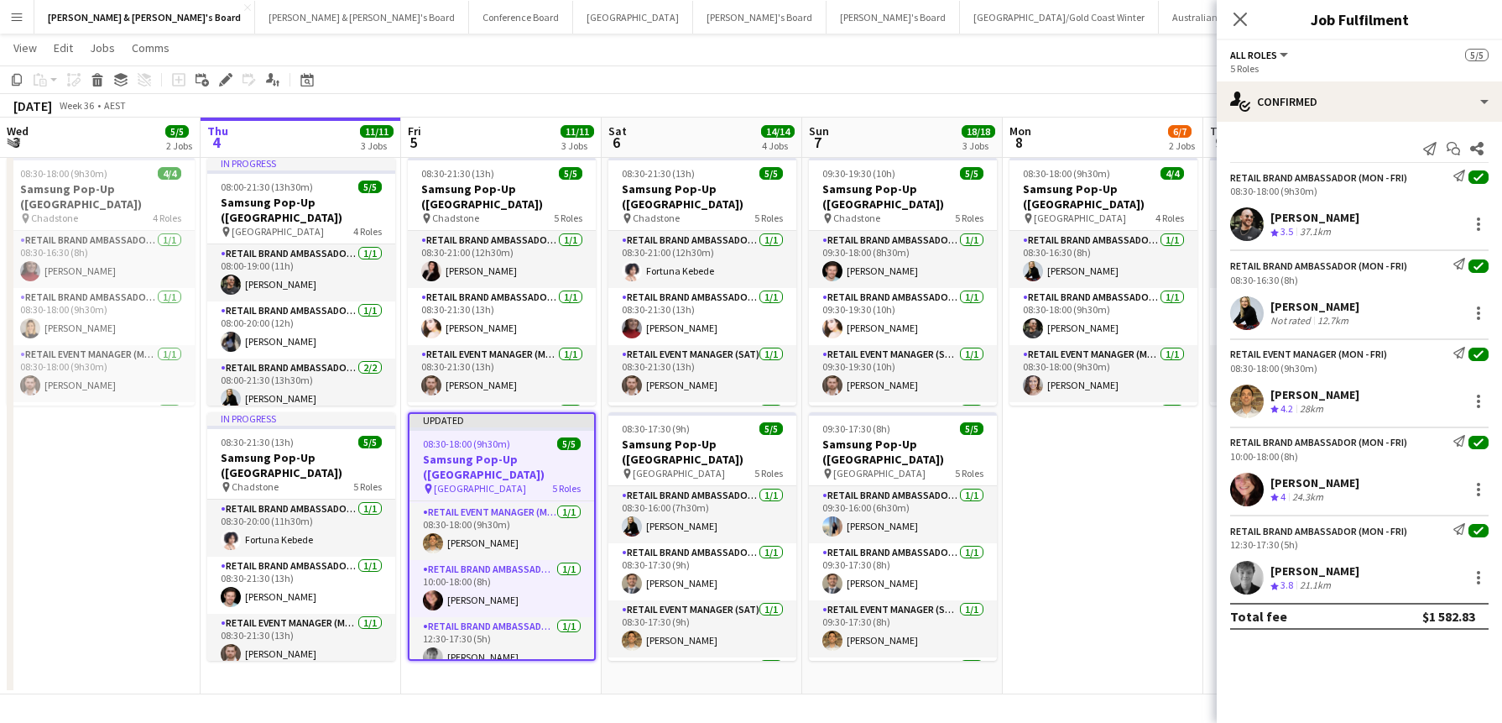
click at [471, 441] on span "08:30-18:00 (9h30m)" at bounding box center [466, 443] width 87 height 13
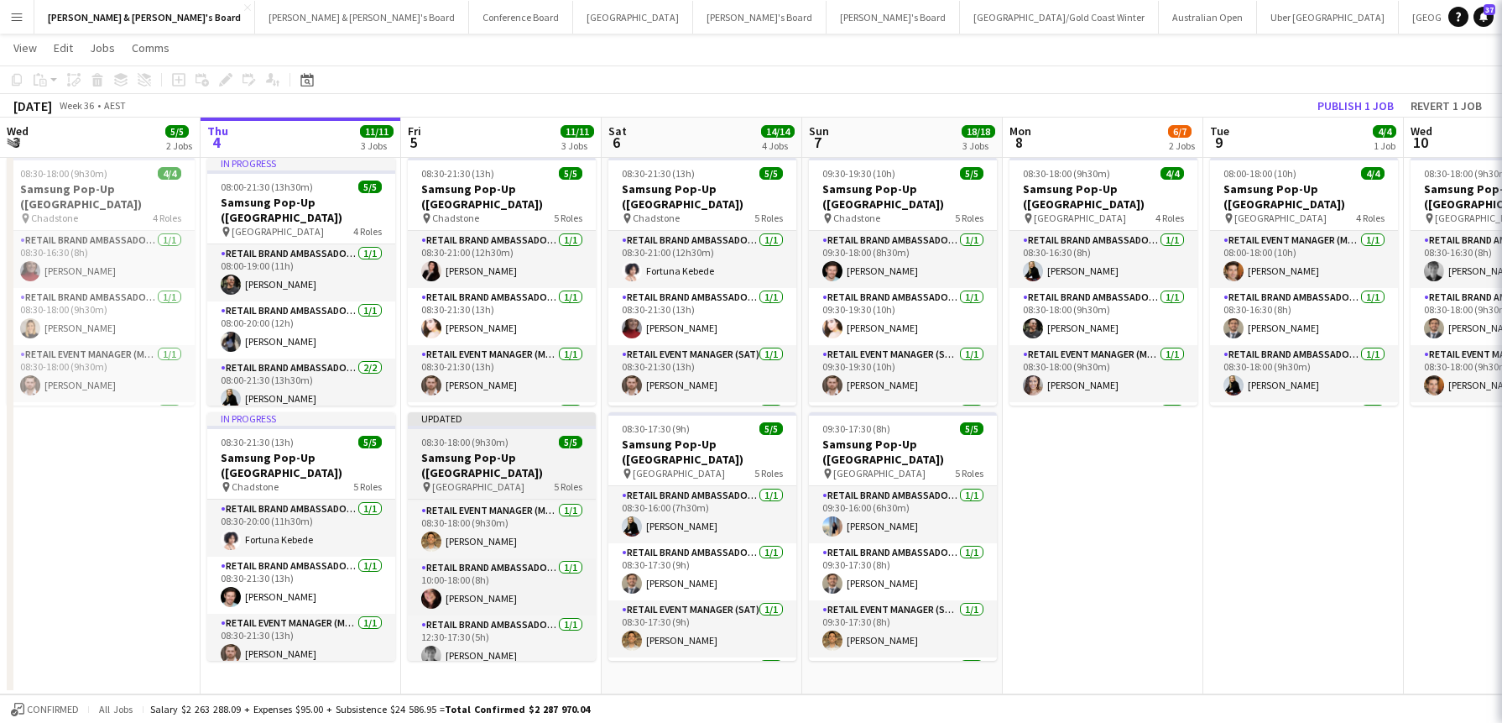
scroll to position [109, 0]
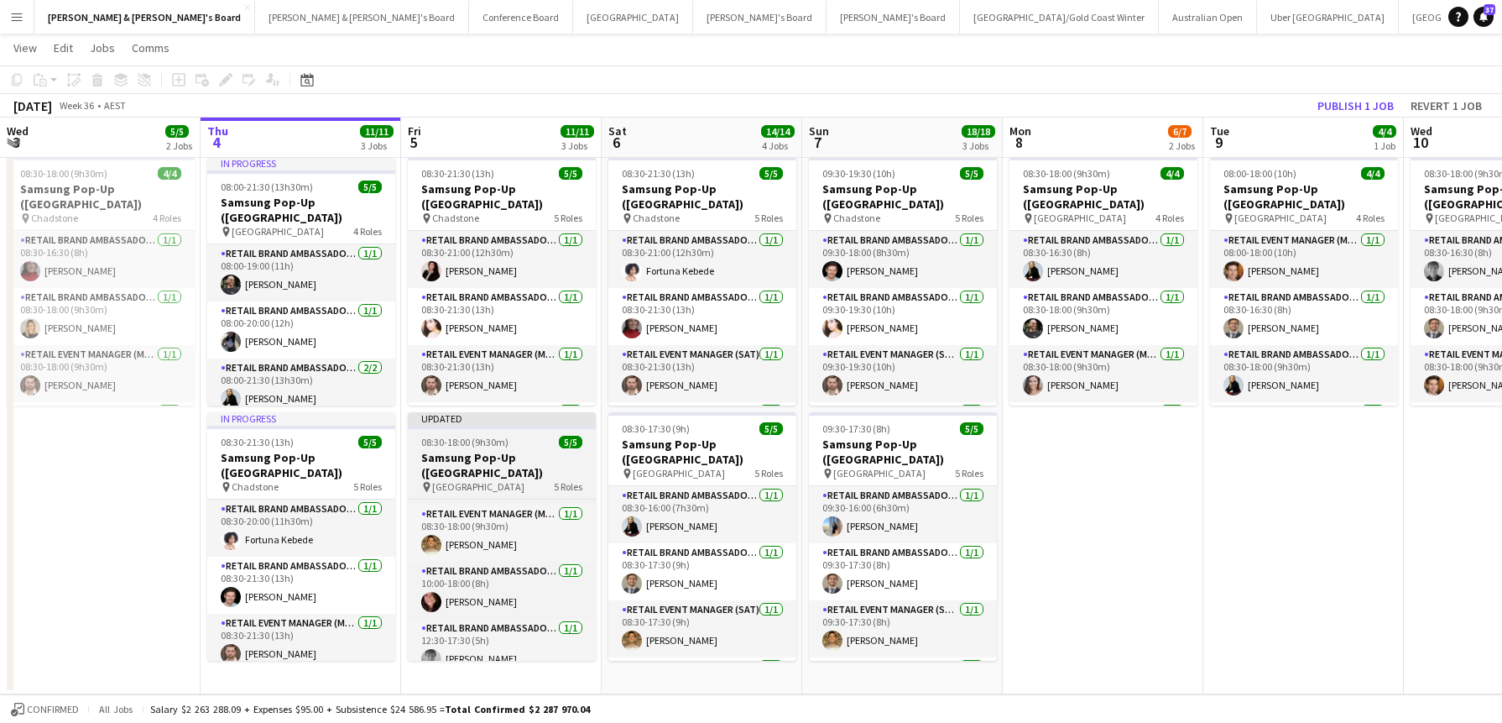
click at [471, 441] on span "08:30-18:00 (9h30m)" at bounding box center [464, 442] width 87 height 13
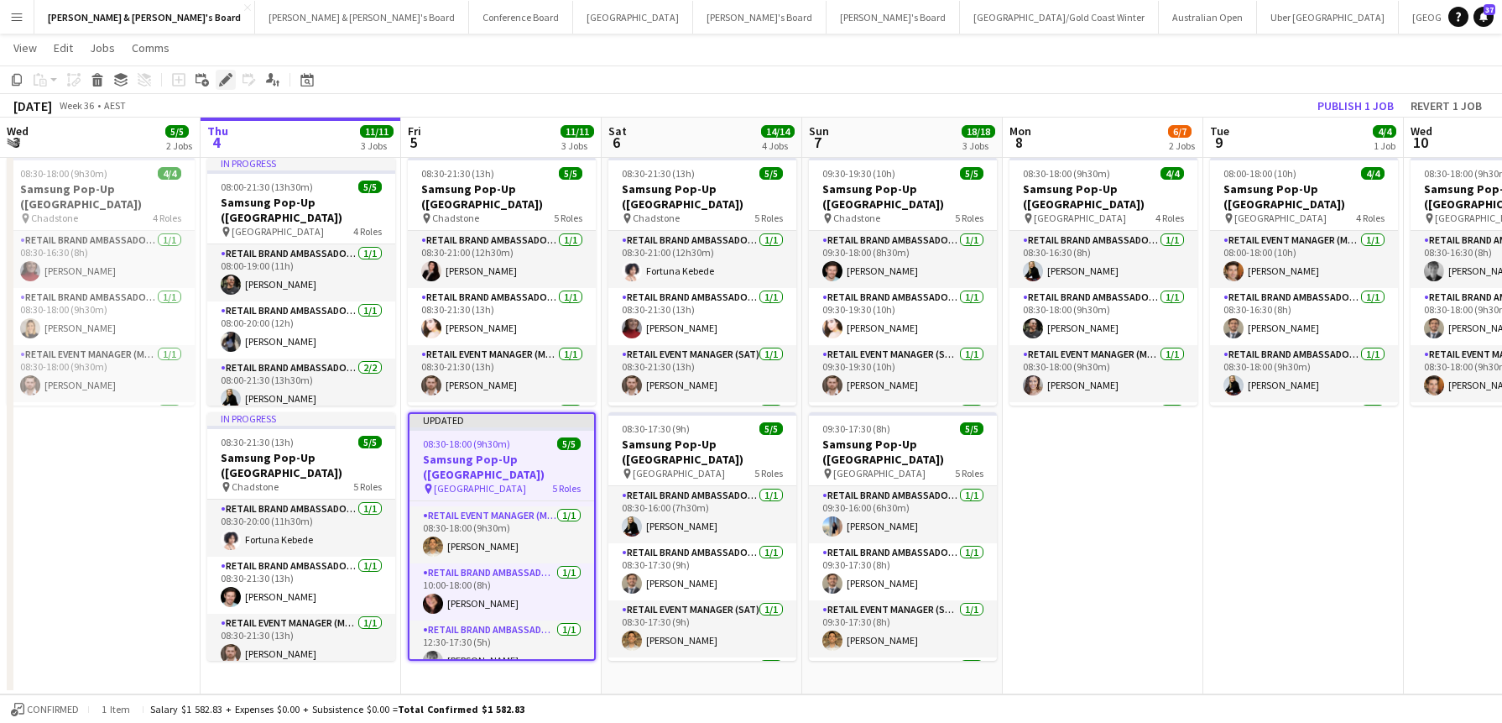
click at [227, 82] on icon "Edit" at bounding box center [225, 79] width 13 height 13
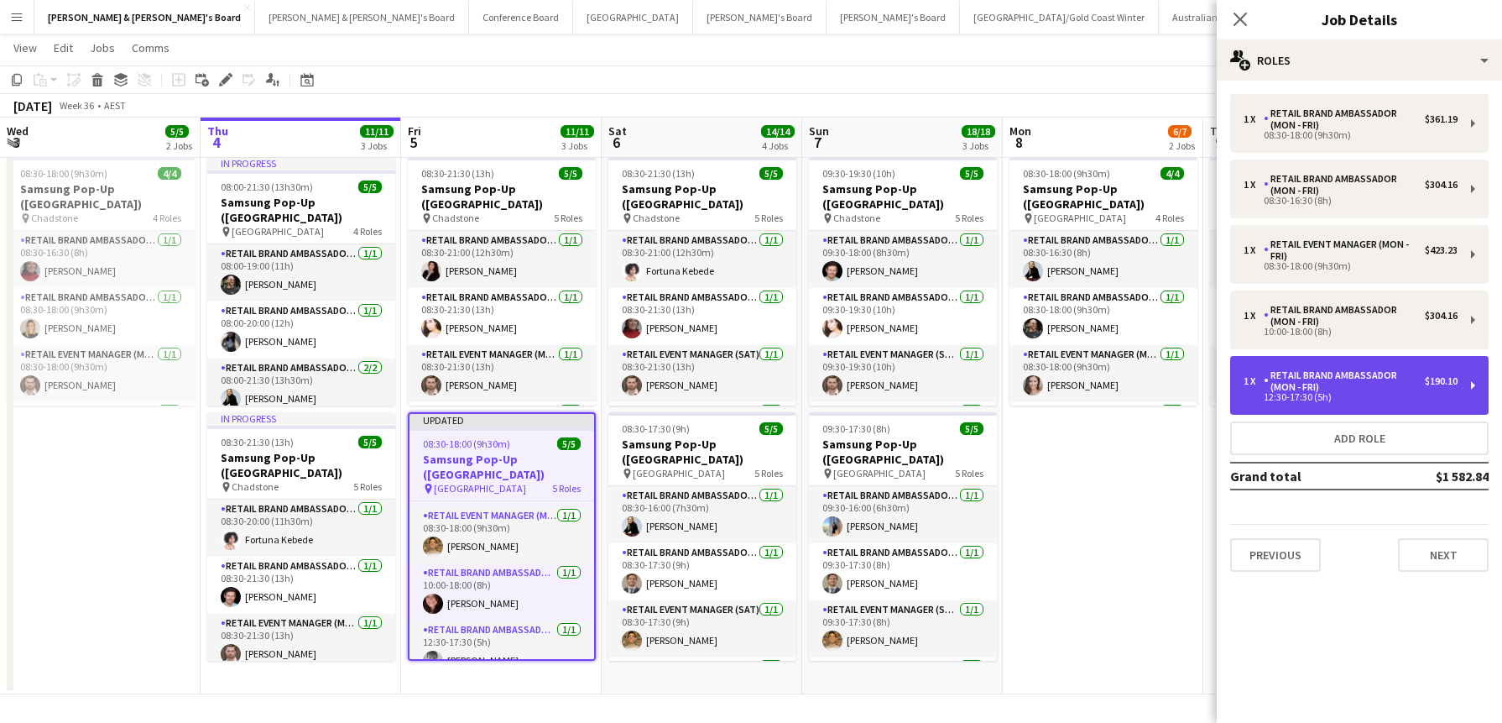
click at [1233, 384] on div "RETAIL Brand Ambassador (Mon - Fri)" at bounding box center [1344, 380] width 161 height 23
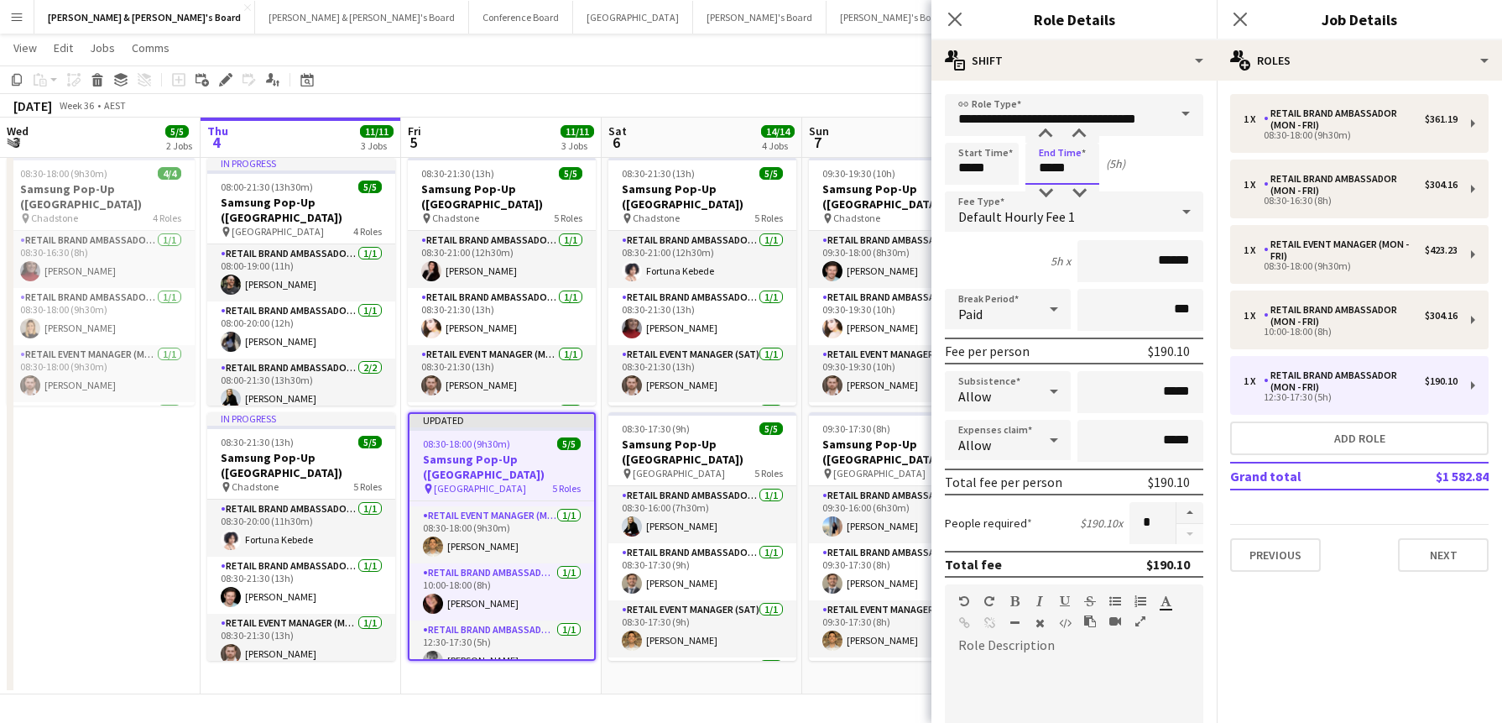
click at [1055, 174] on input "*****" at bounding box center [1063, 164] width 74 height 42
click at [1048, 135] on div at bounding box center [1046, 134] width 34 height 17
click at [1078, 192] on div at bounding box center [1080, 193] width 34 height 17
type input "*****"
click at [1078, 192] on div at bounding box center [1080, 193] width 34 height 17
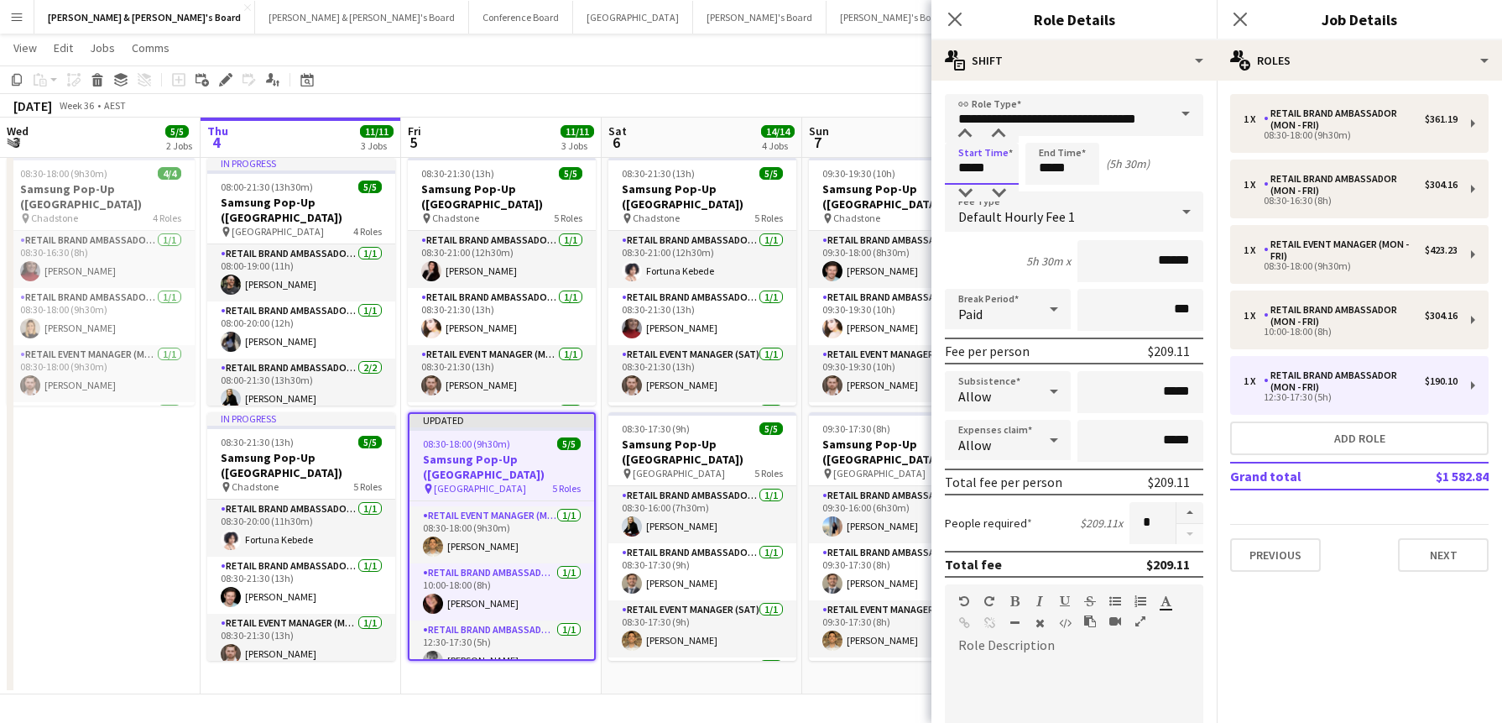
click at [979, 161] on input "*****" at bounding box center [982, 164] width 74 height 42
click at [1003, 133] on div at bounding box center [999, 134] width 34 height 17
click at [965, 131] on div at bounding box center [965, 134] width 34 height 17
type input "*****"
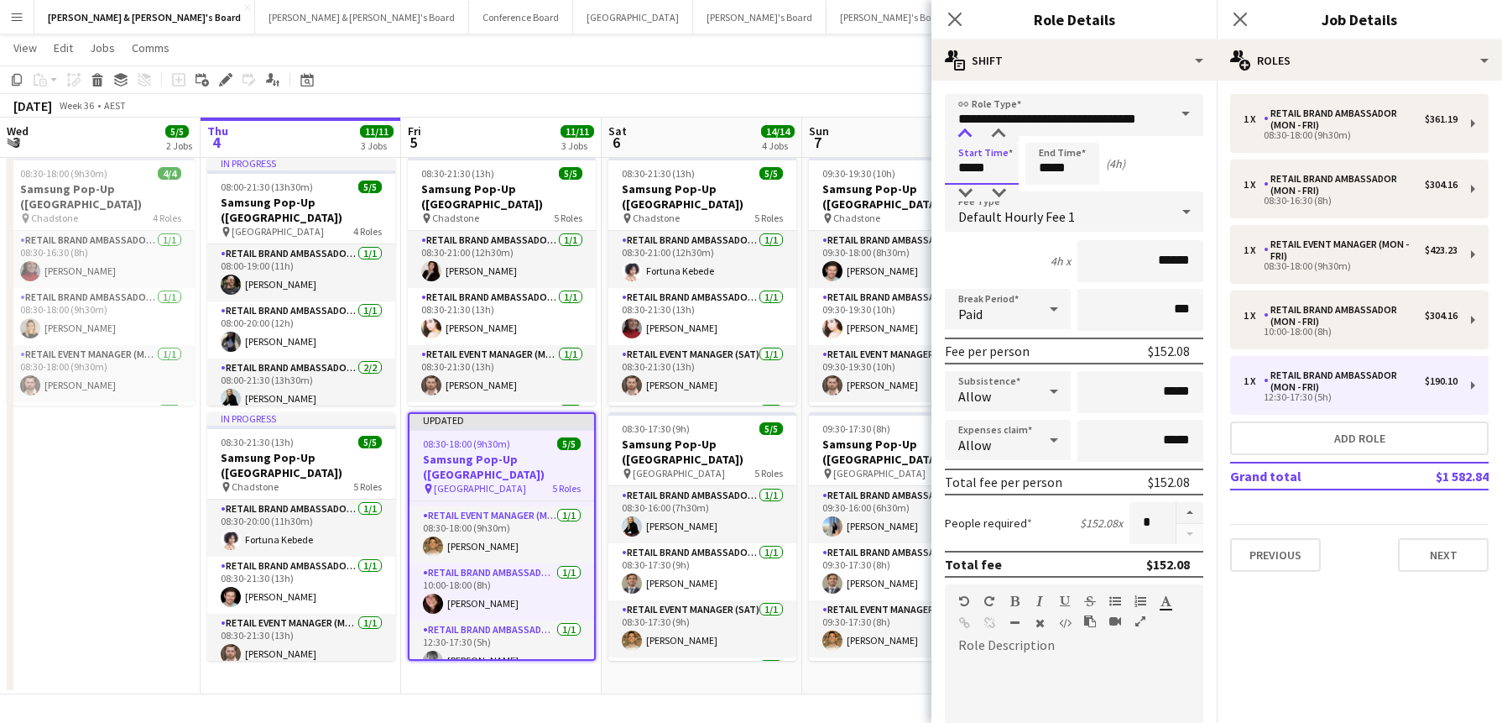
click at [965, 131] on div at bounding box center [965, 134] width 34 height 17
click at [955, 21] on icon "Close pop-in" at bounding box center [955, 19] width 16 height 16
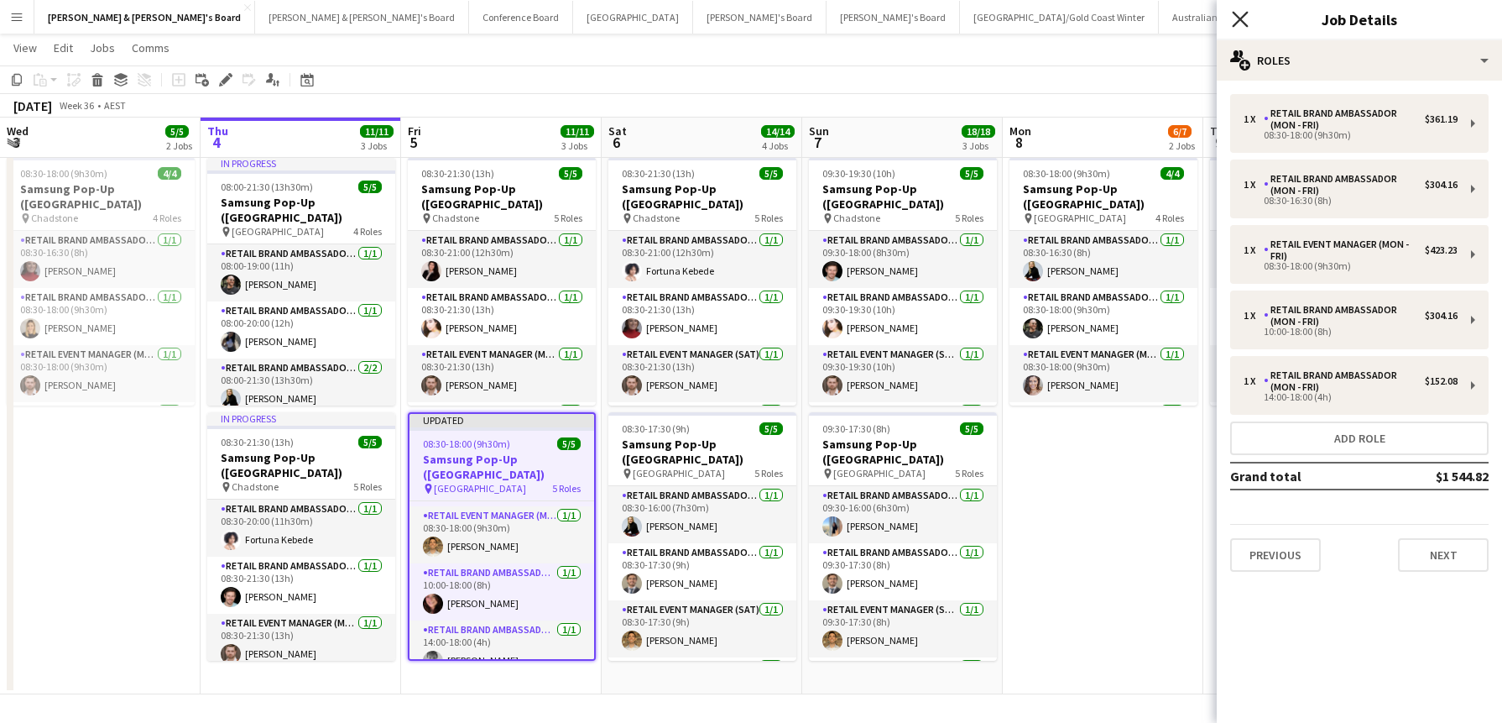
click at [1233, 17] on icon "Close pop-in" at bounding box center [1240, 19] width 16 height 16
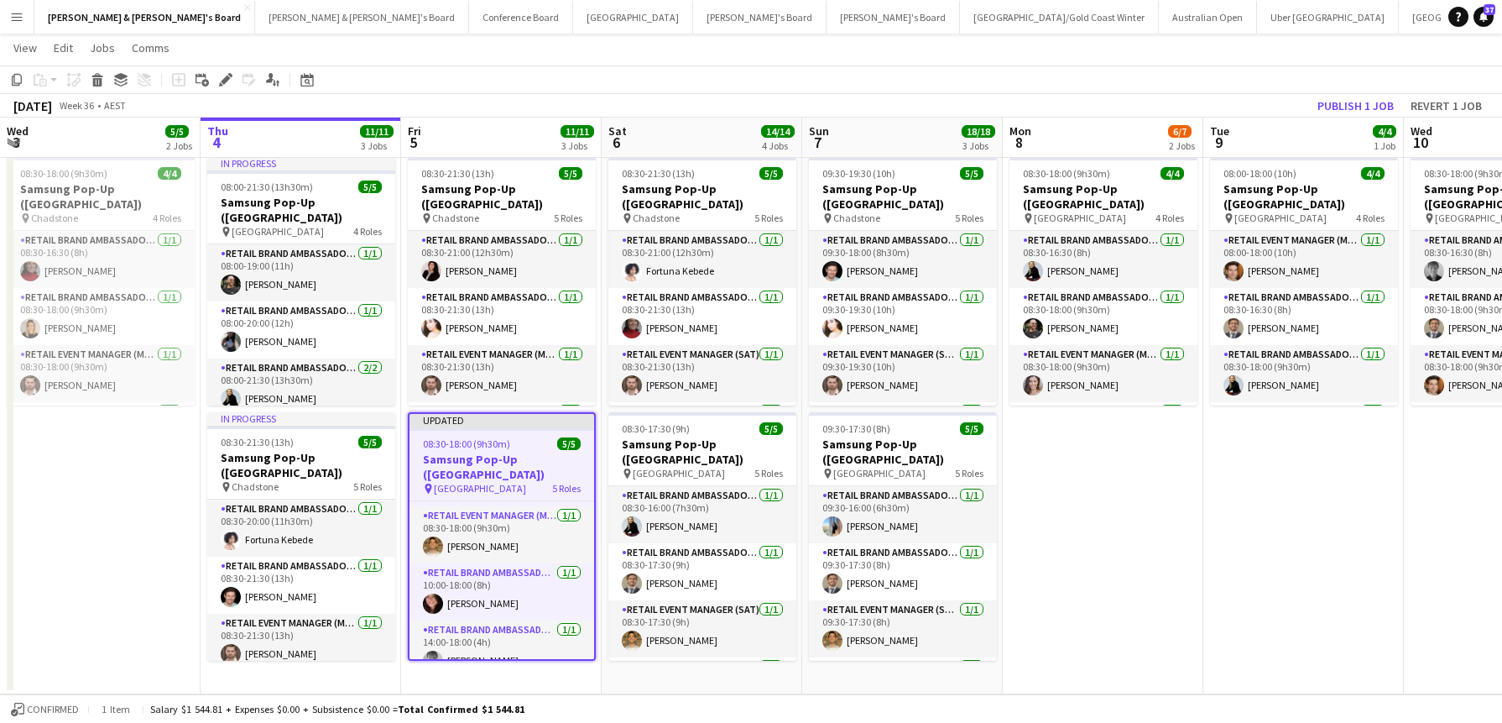
click at [1233, 102] on button "Publish 1 job" at bounding box center [1356, 106] width 90 height 22
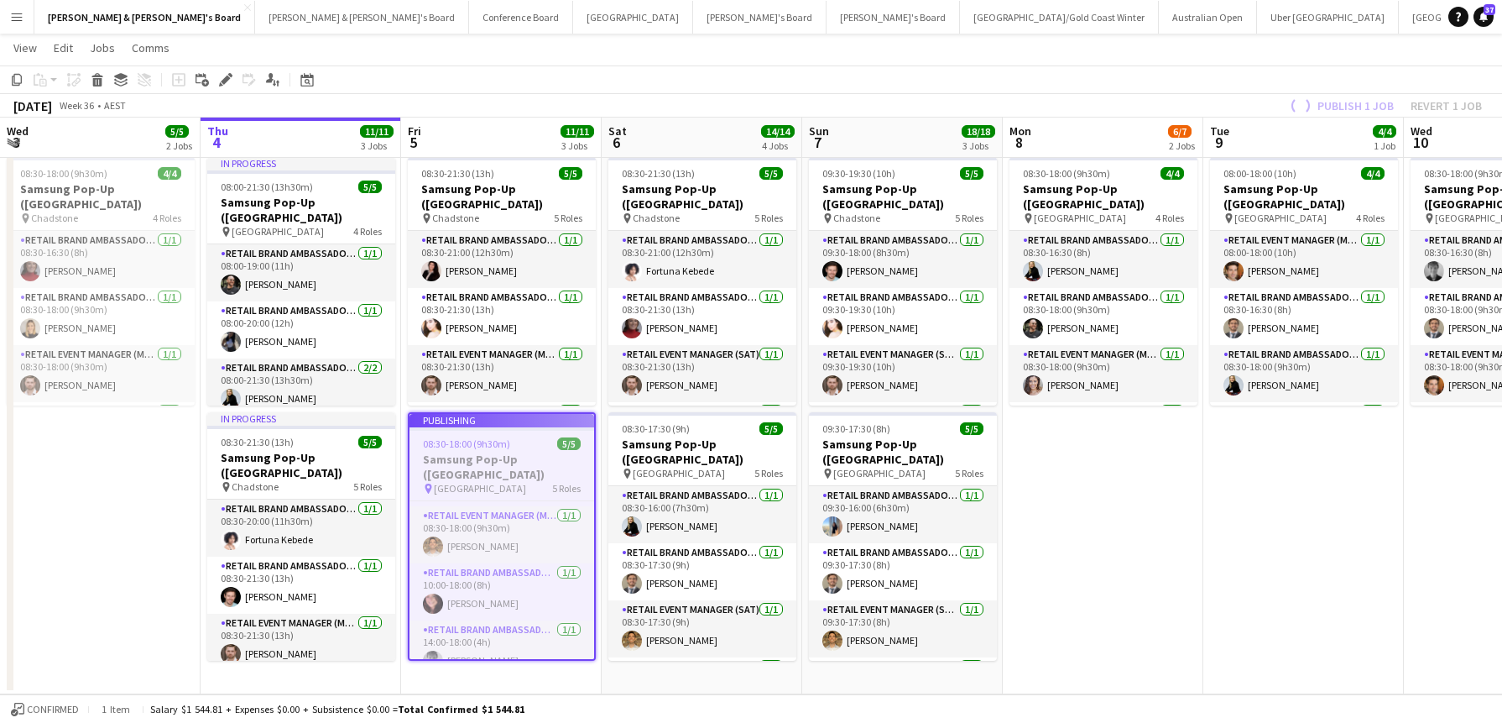
scroll to position [99, 0]
